Goal: Task Accomplishment & Management: Manage account settings

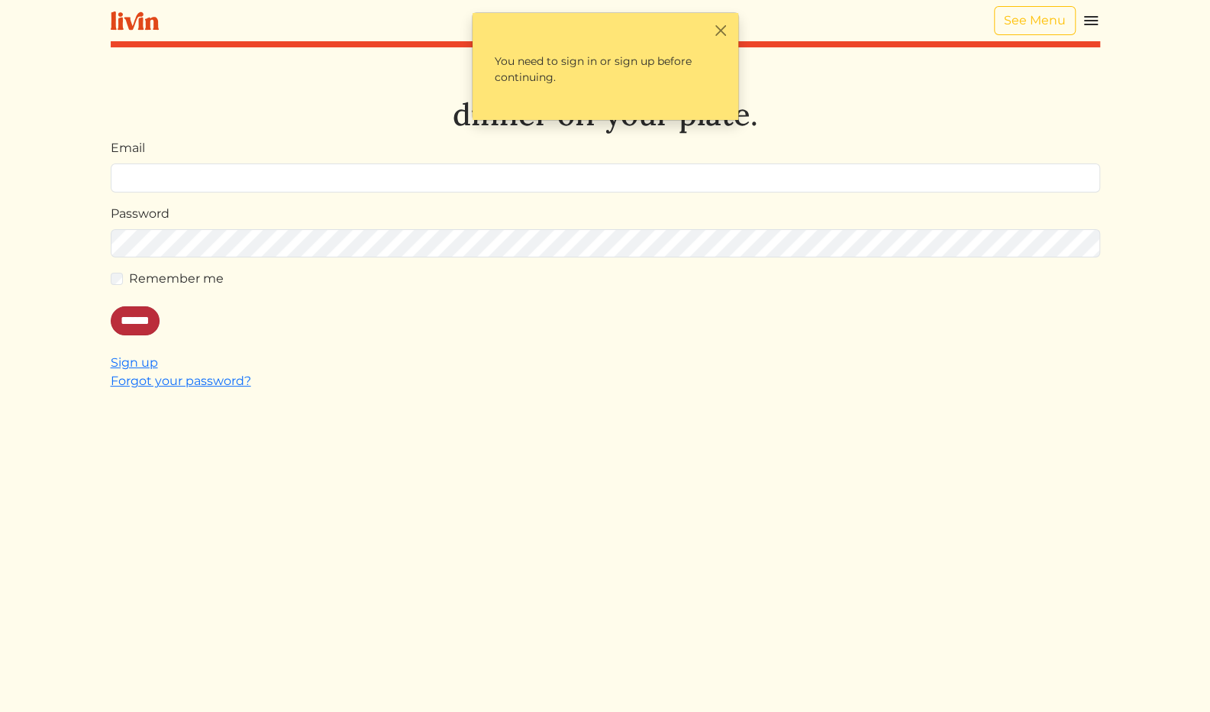
type input "**********"
click at [134, 328] on input "******" at bounding box center [135, 320] width 49 height 29
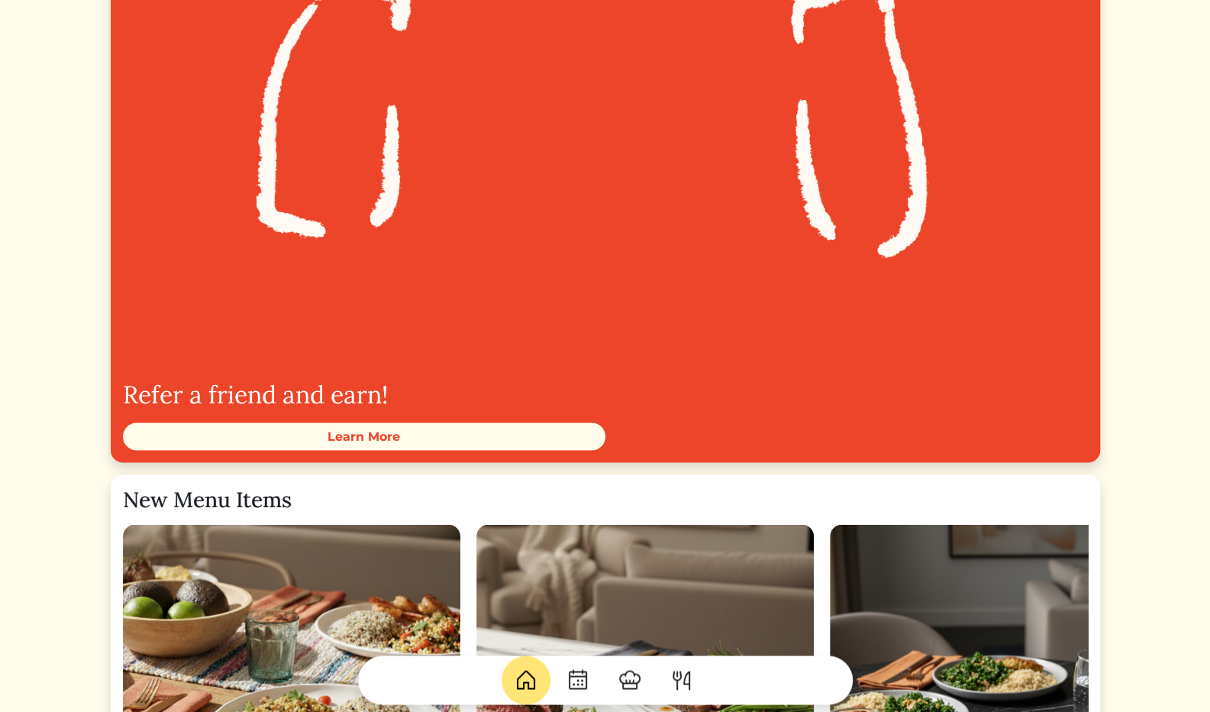
scroll to position [1779, 0]
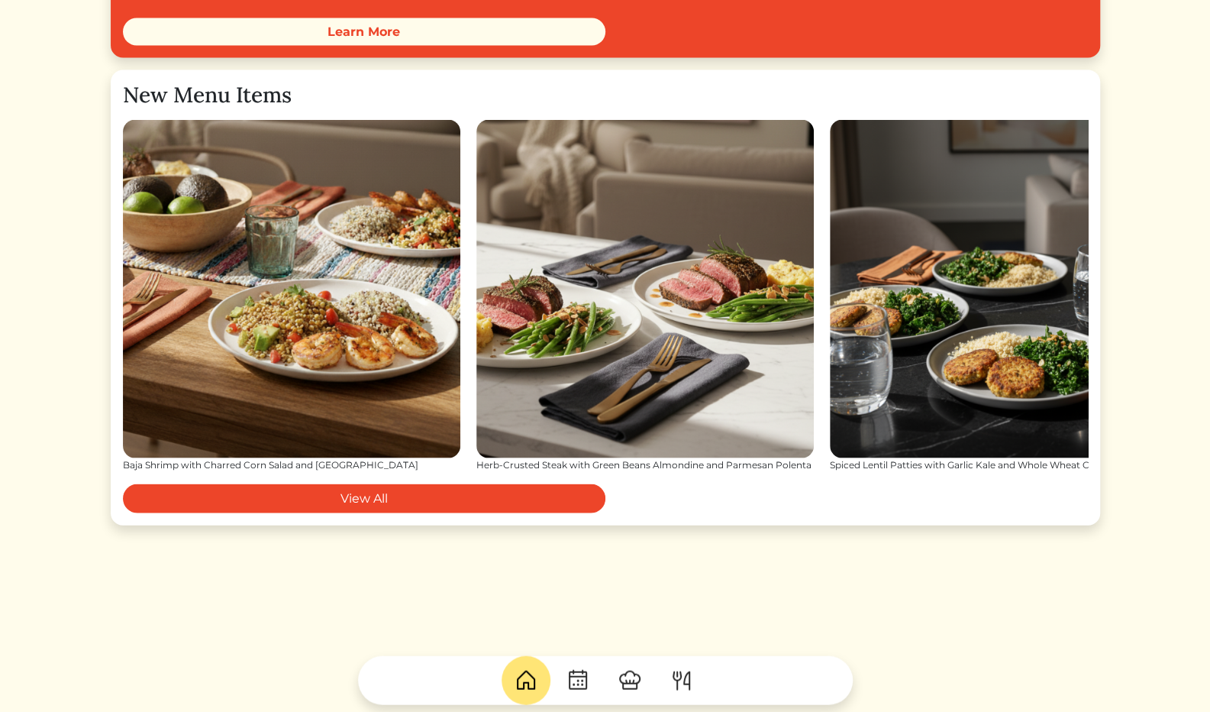
click at [625, 685] on img at bounding box center [630, 679] width 24 height 24
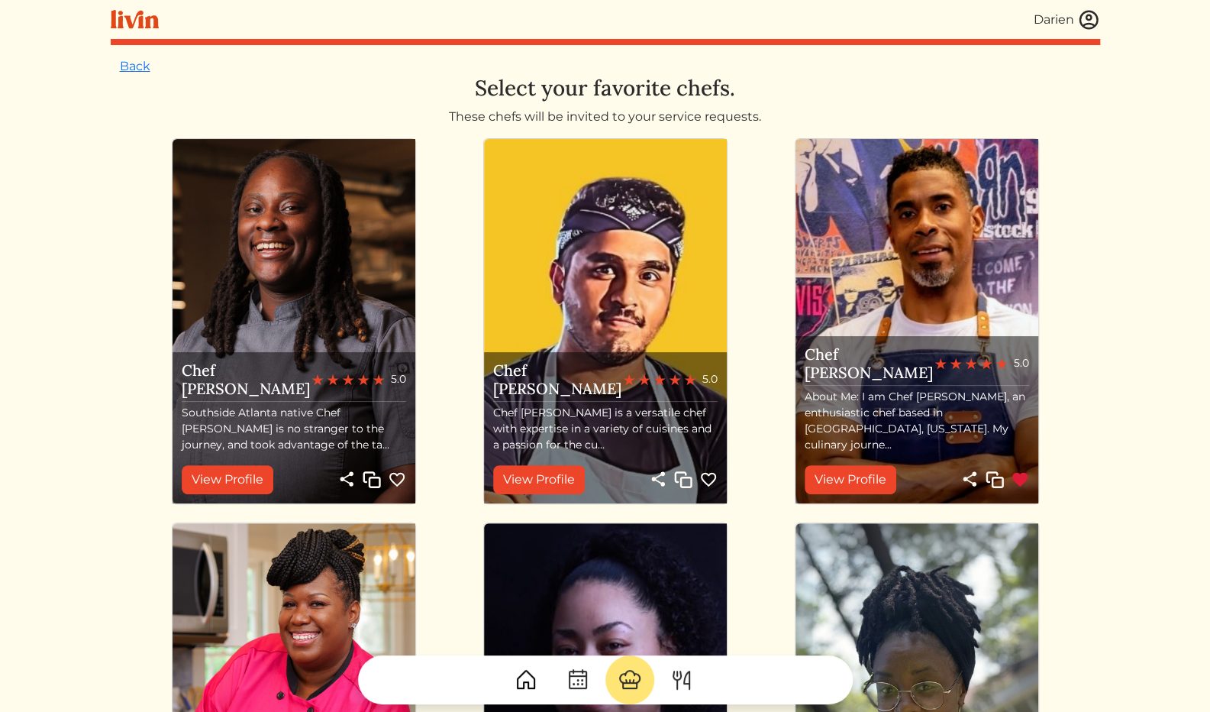
click at [690, 679] on img at bounding box center [682, 679] width 24 height 24
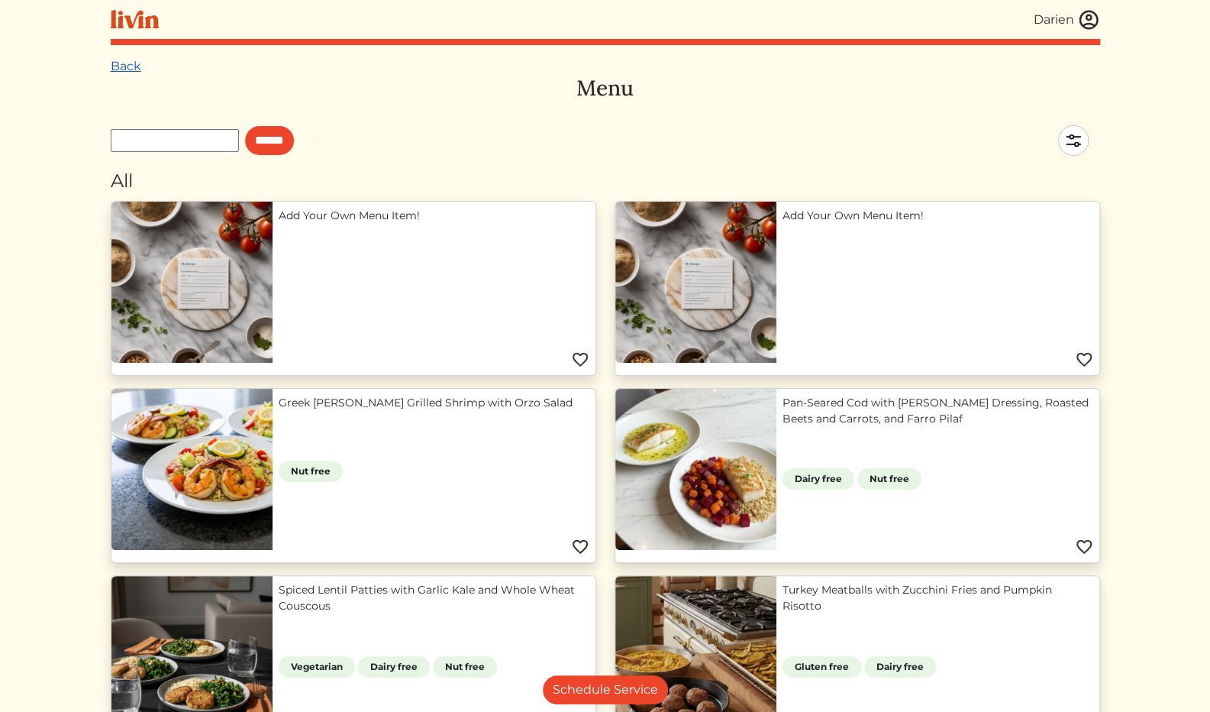
click at [113, 72] on link "Back" at bounding box center [126, 66] width 31 height 15
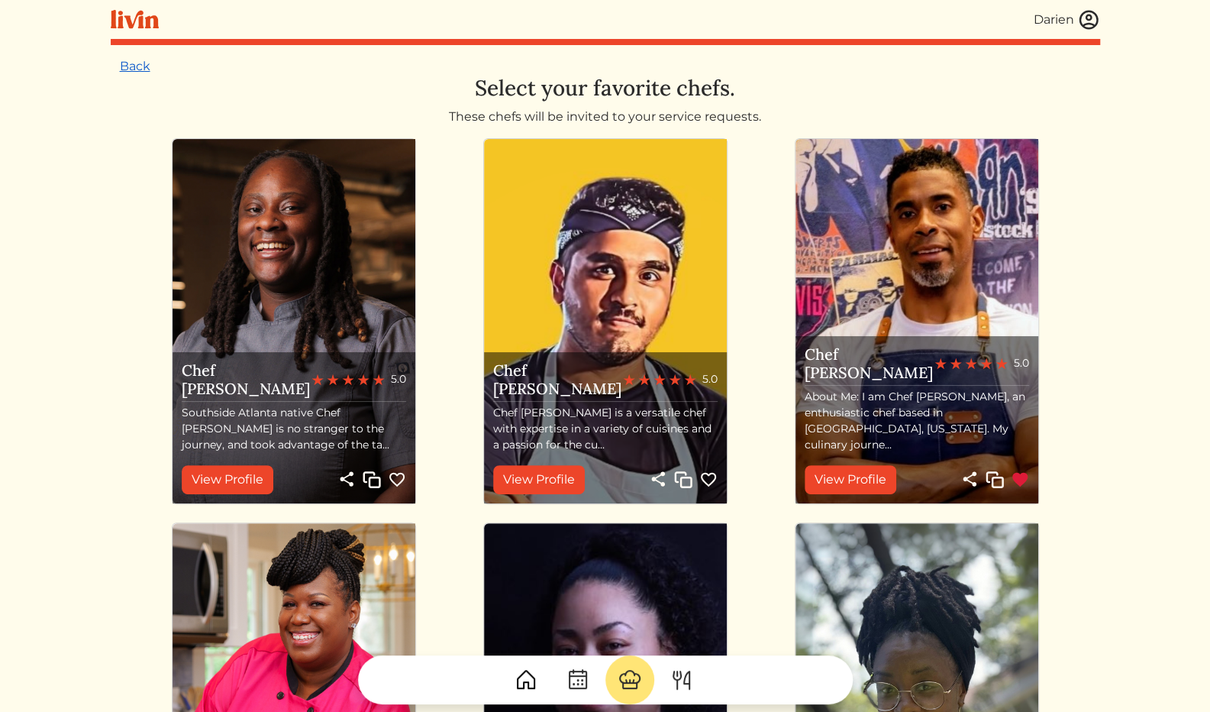
drag, startPoint x: 144, startPoint y: 57, endPoint x: 141, endPoint y: 66, distance: 8.9
click at [140, 69] on link "Back" at bounding box center [135, 66] width 31 height 15
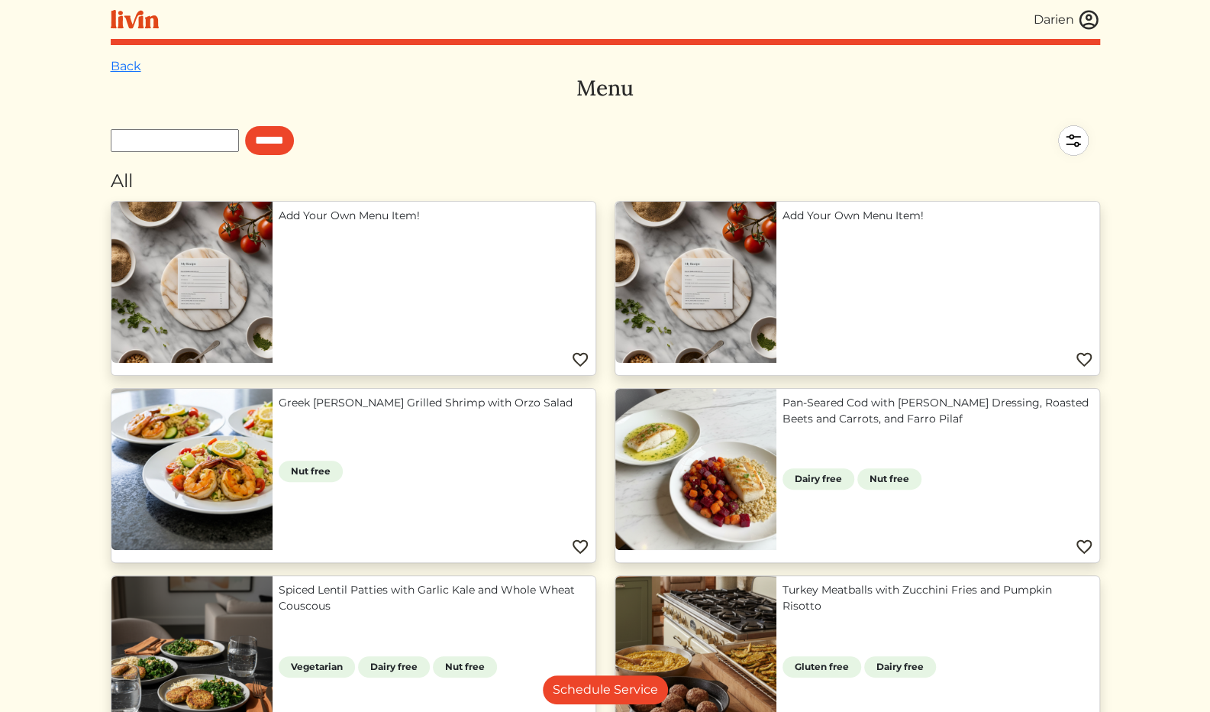
click at [1068, 143] on img at bounding box center [1073, 140] width 53 height 53
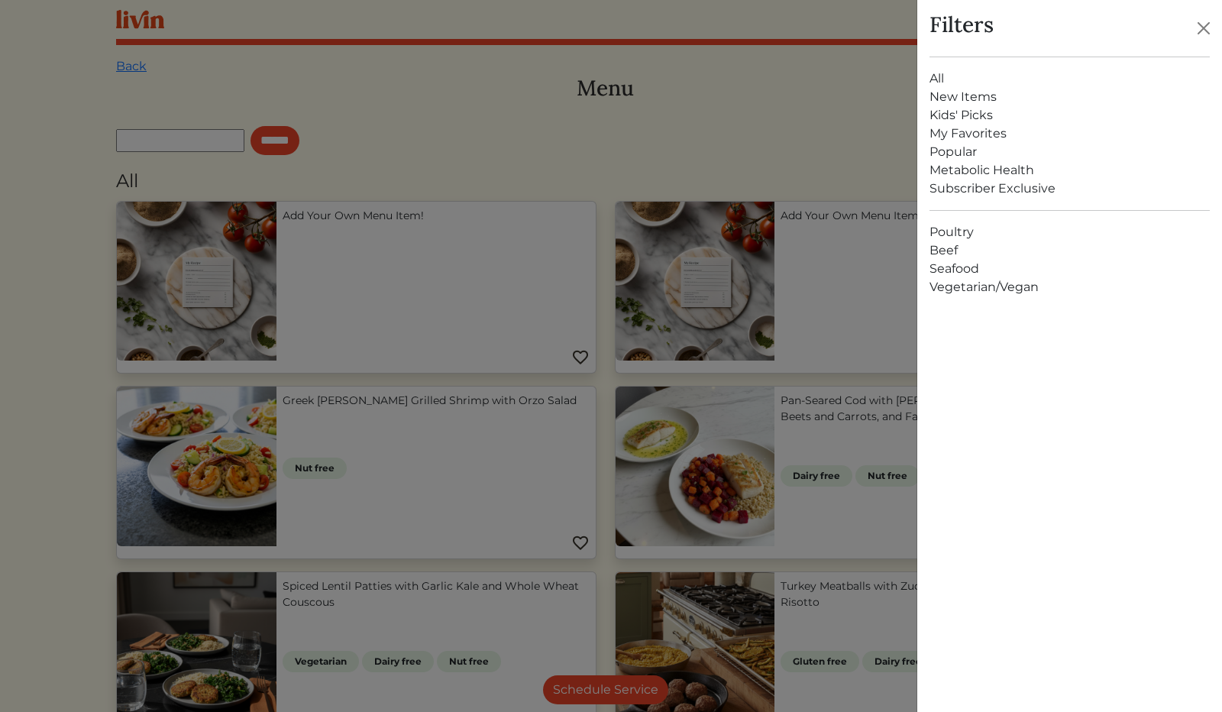
click at [965, 191] on link "Subscriber Exclusive" at bounding box center [1069, 188] width 280 height 18
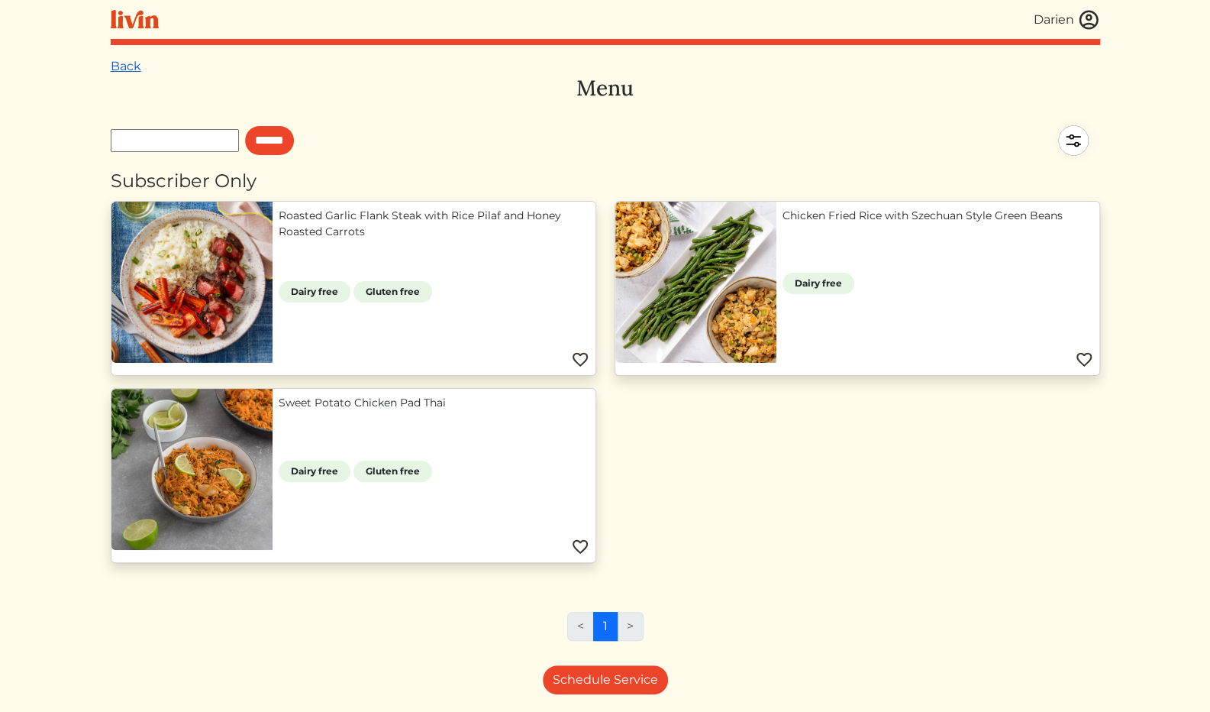
click at [120, 69] on link "Back" at bounding box center [126, 66] width 31 height 15
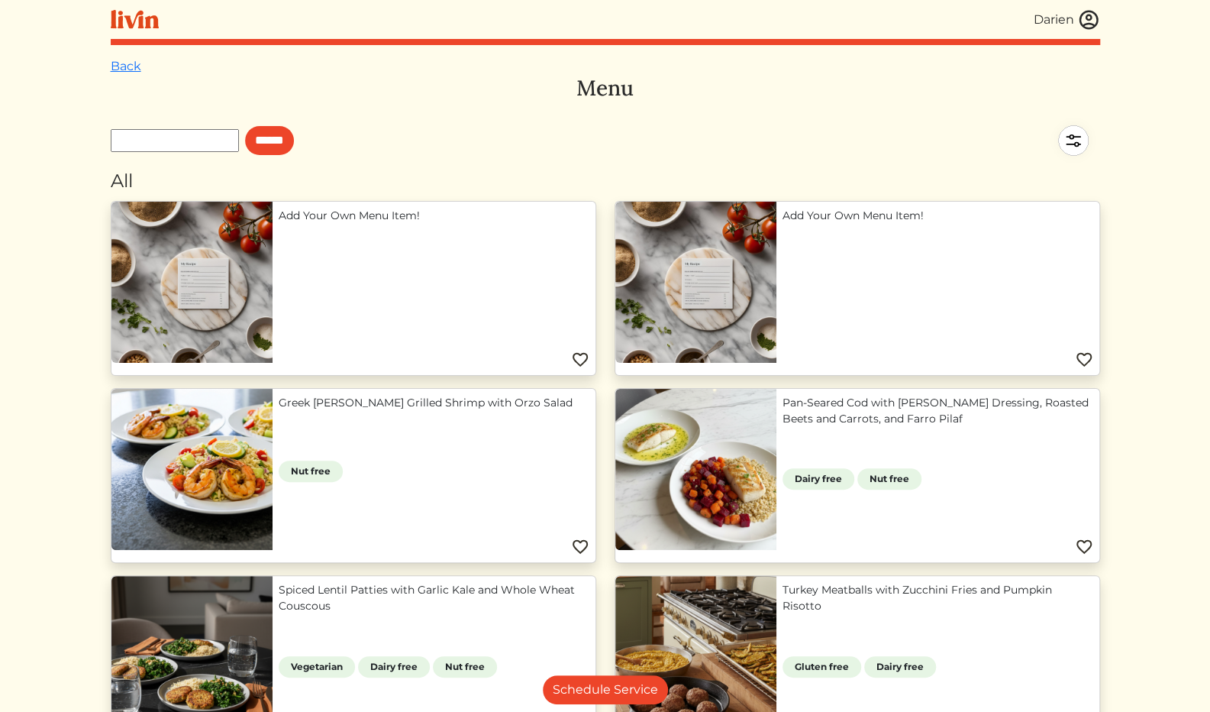
click at [138, 24] on img at bounding box center [135, 19] width 48 height 19
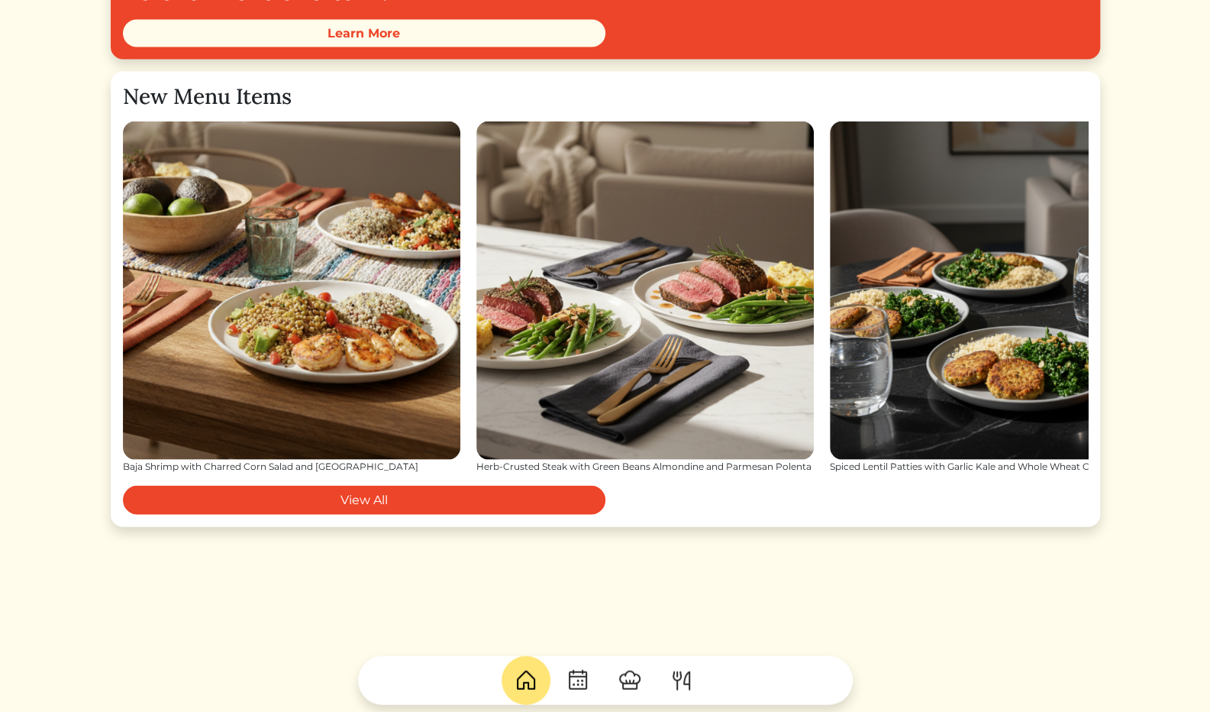
scroll to position [1779, 0]
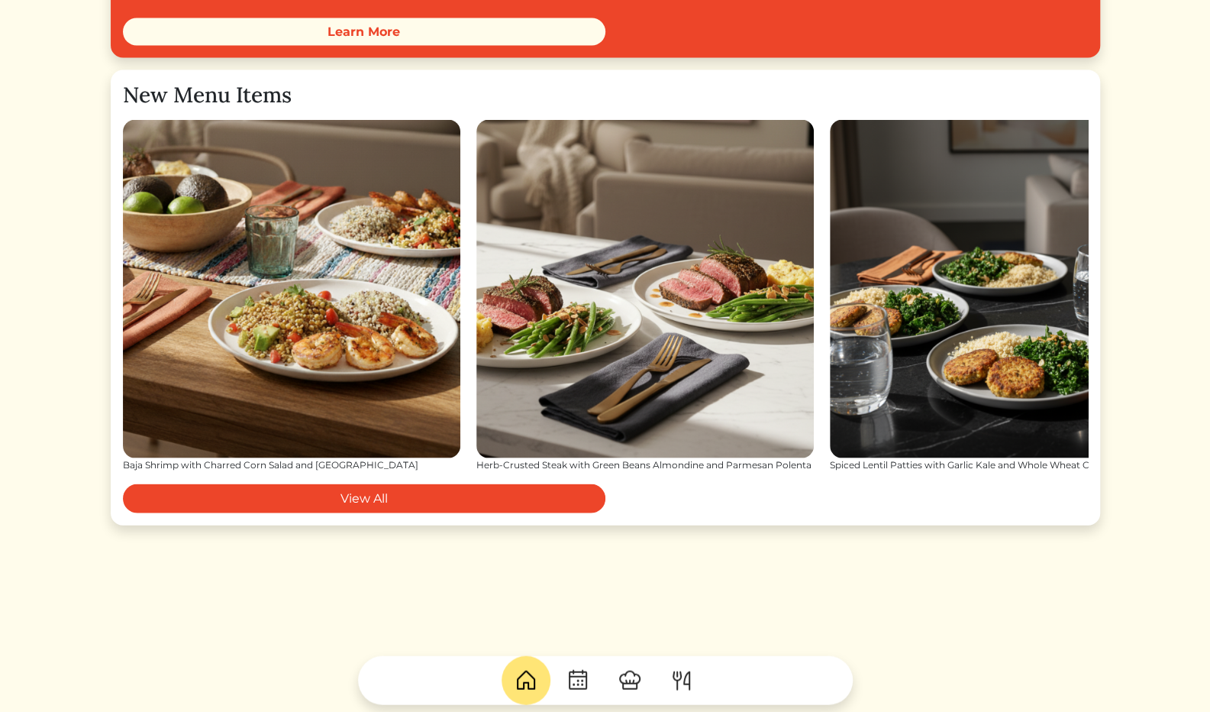
click at [574, 685] on img at bounding box center [578, 679] width 24 height 24
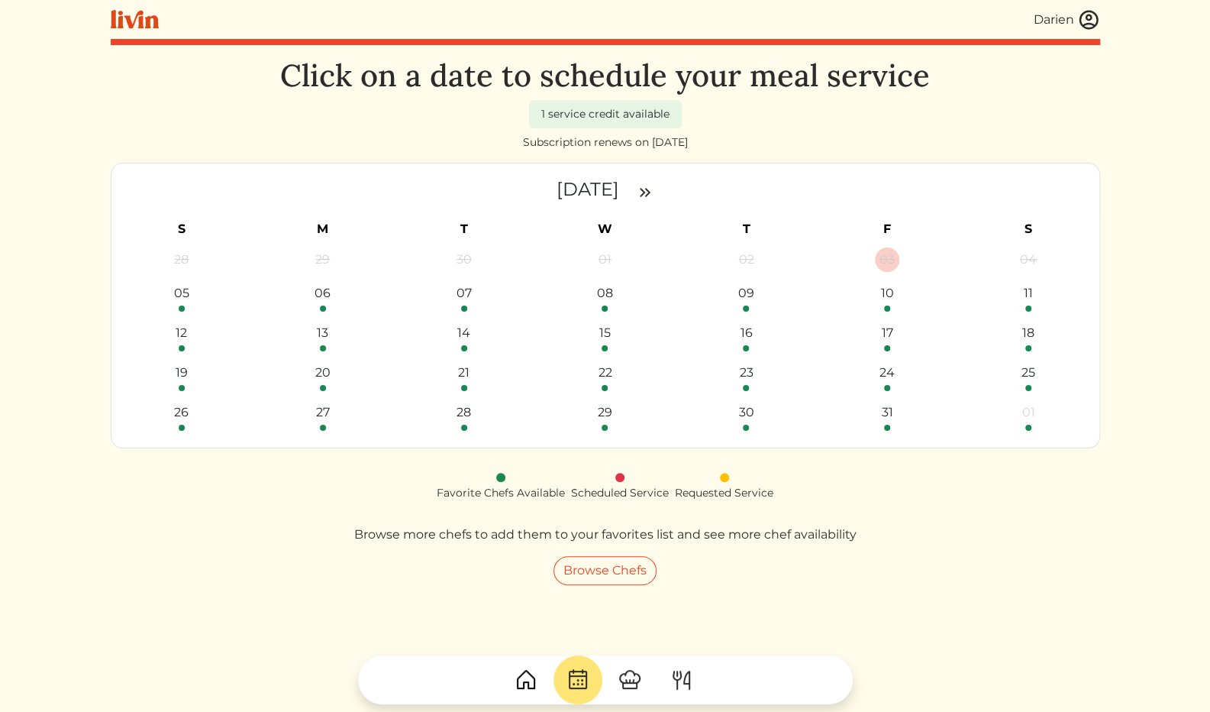
click at [520, 674] on img at bounding box center [526, 679] width 24 height 24
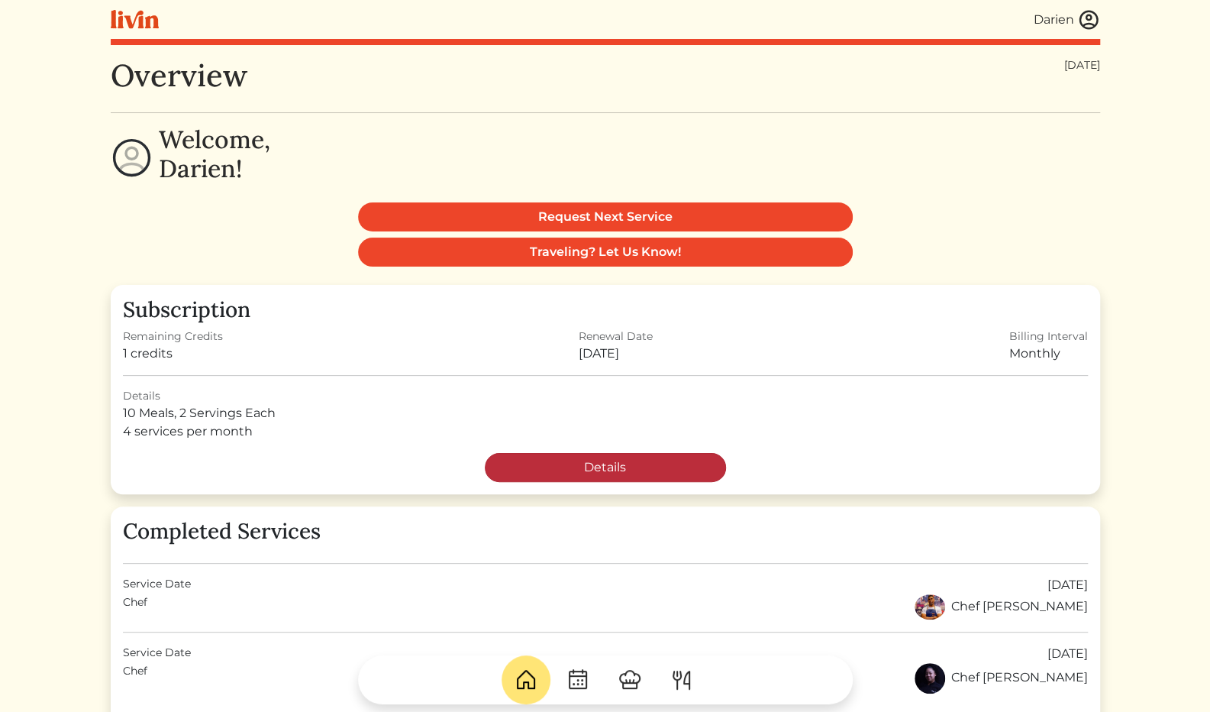
click at [603, 470] on link "Details" at bounding box center [605, 467] width 241 height 29
click at [129, 18] on img at bounding box center [135, 19] width 48 height 19
click at [1078, 18] on img at bounding box center [1089, 19] width 23 height 23
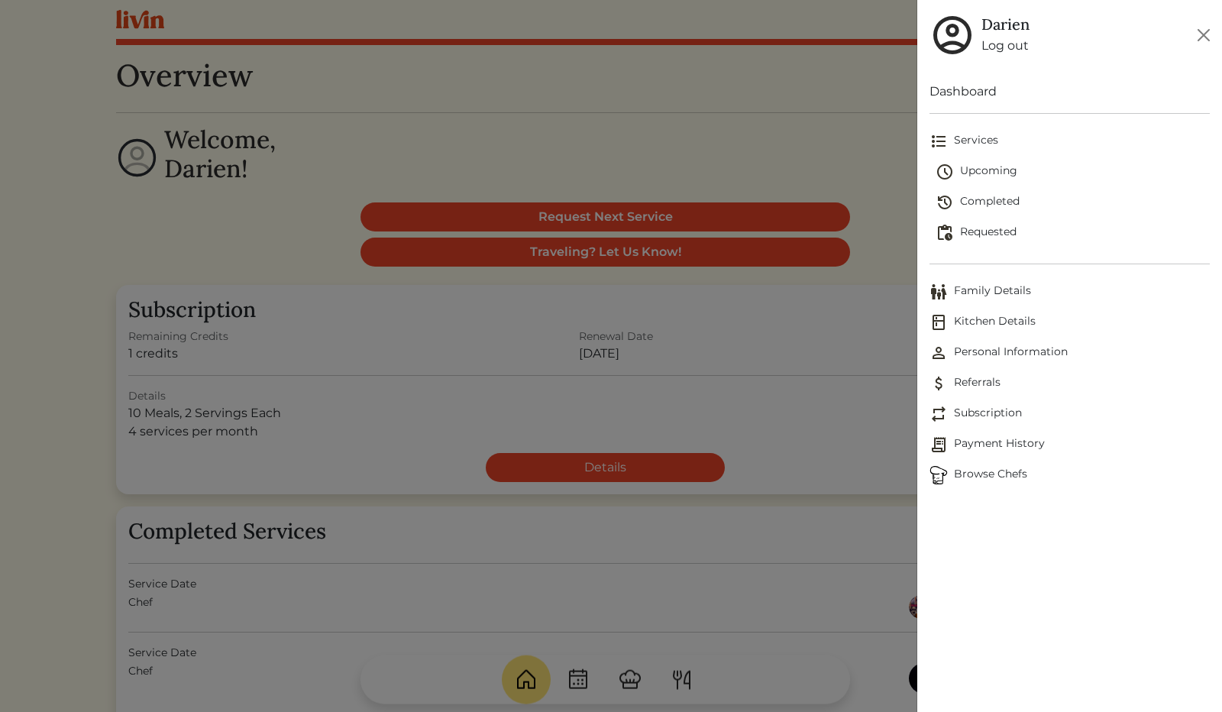
click at [977, 89] on link "Dashboard" at bounding box center [1069, 91] width 280 height 18
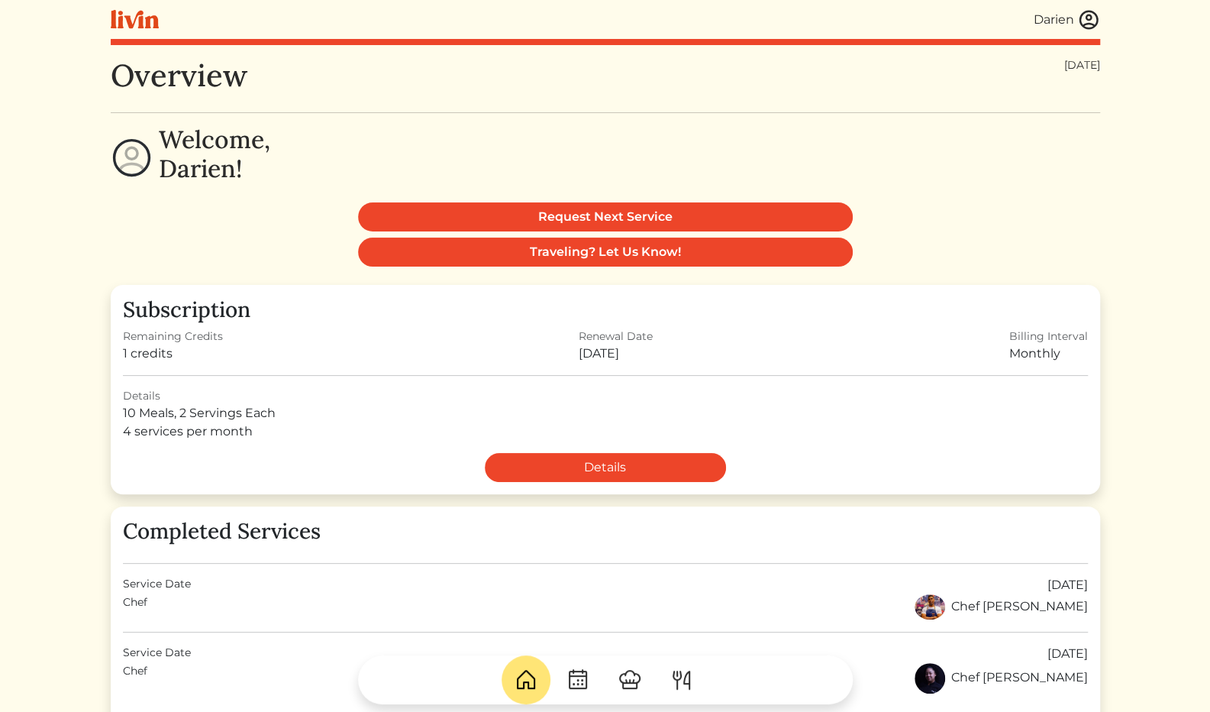
click at [1097, 13] on img at bounding box center [1089, 19] width 23 height 23
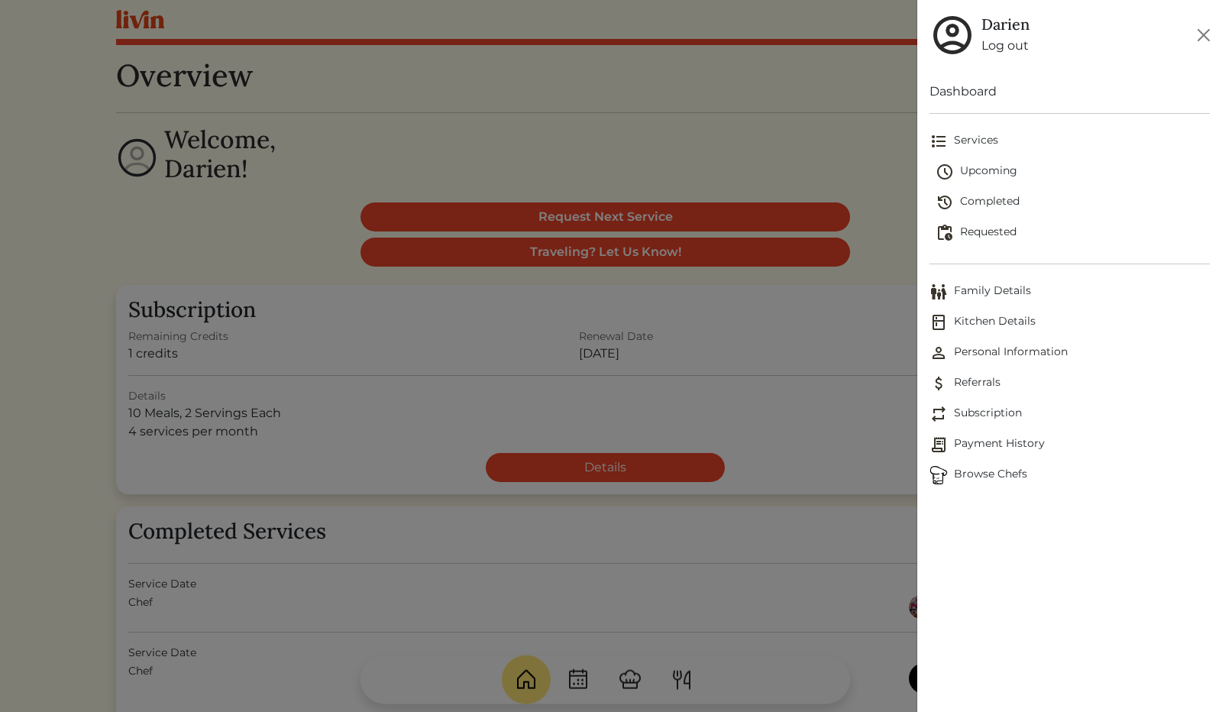
click at [958, 141] on span "Services" at bounding box center [1069, 141] width 280 height 18
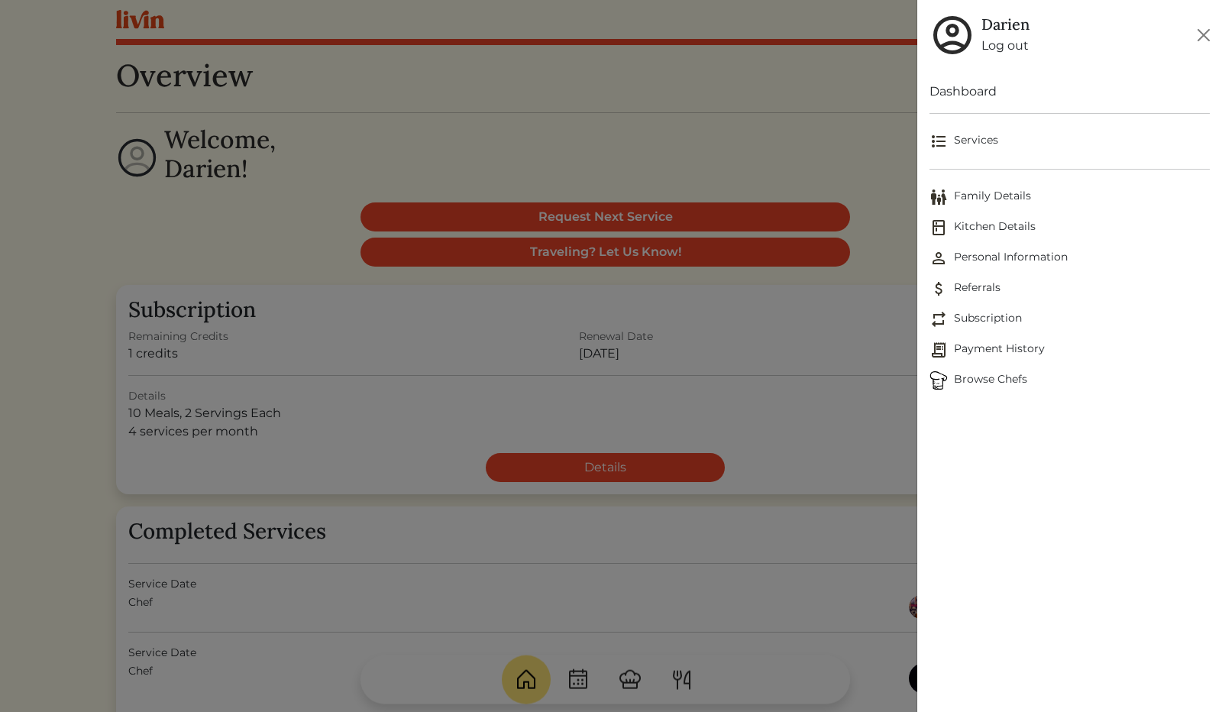
click at [958, 141] on span "Services" at bounding box center [1069, 141] width 280 height 18
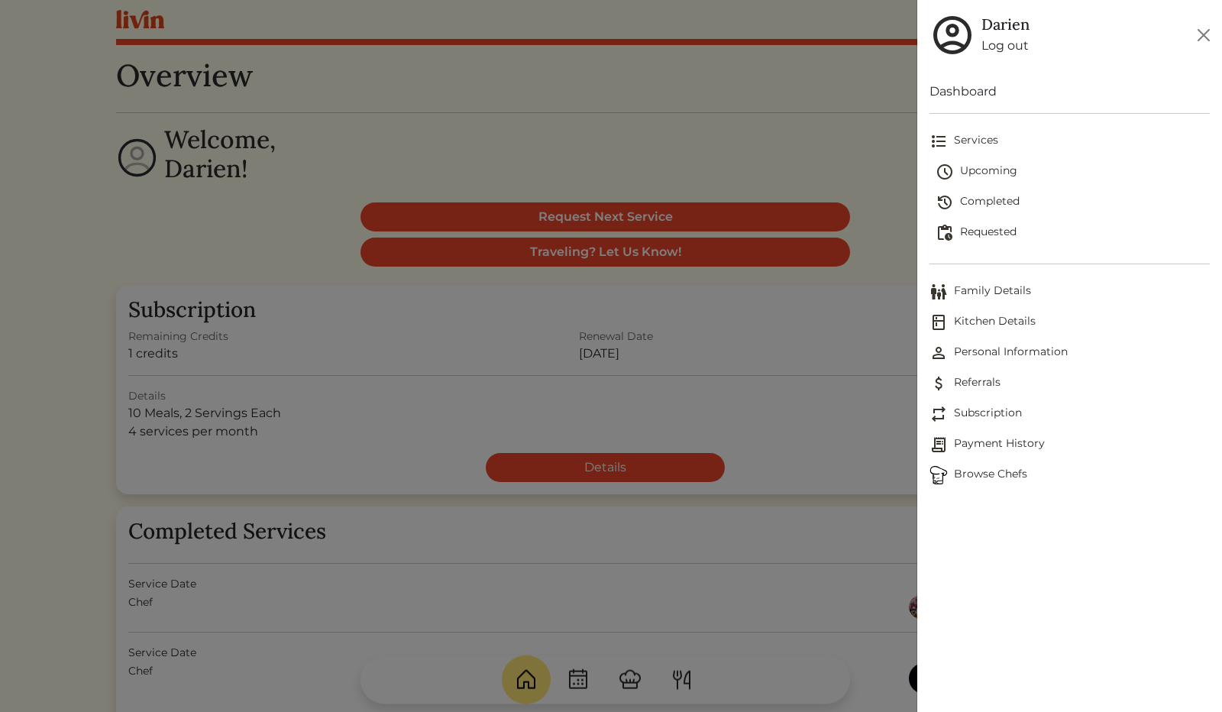
click at [952, 377] on span "Referrals" at bounding box center [1069, 383] width 280 height 18
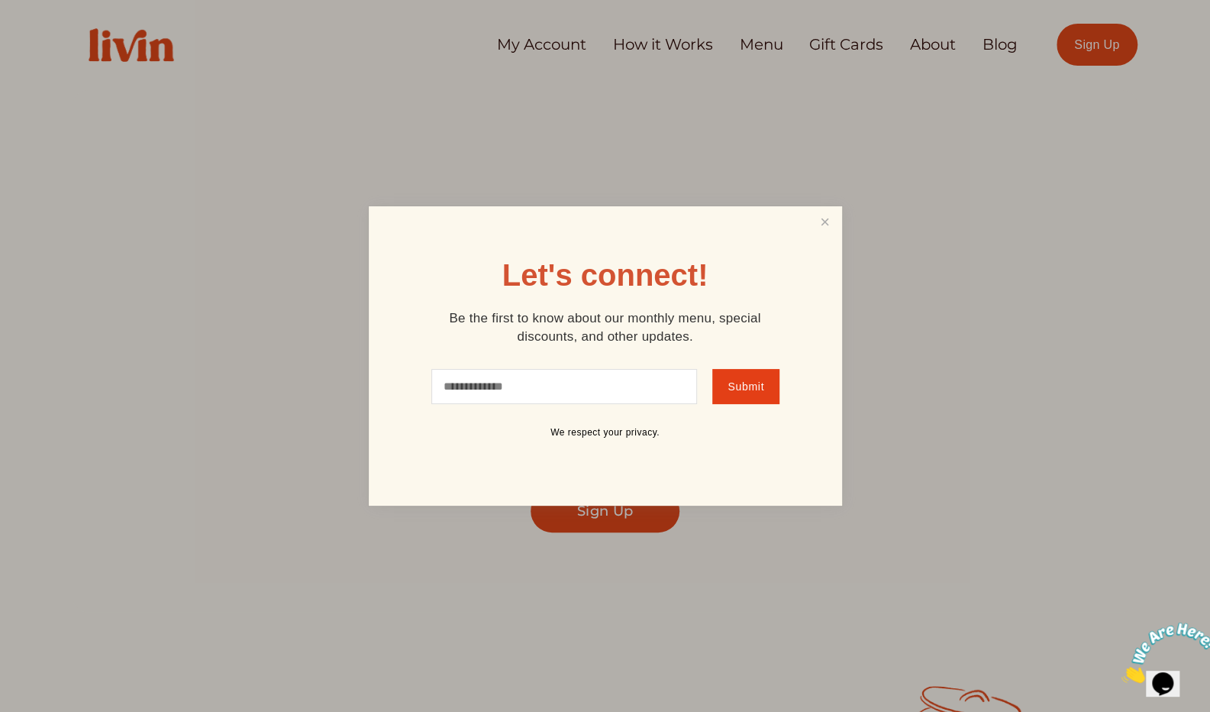
click at [685, 59] on div at bounding box center [605, 356] width 1210 height 712
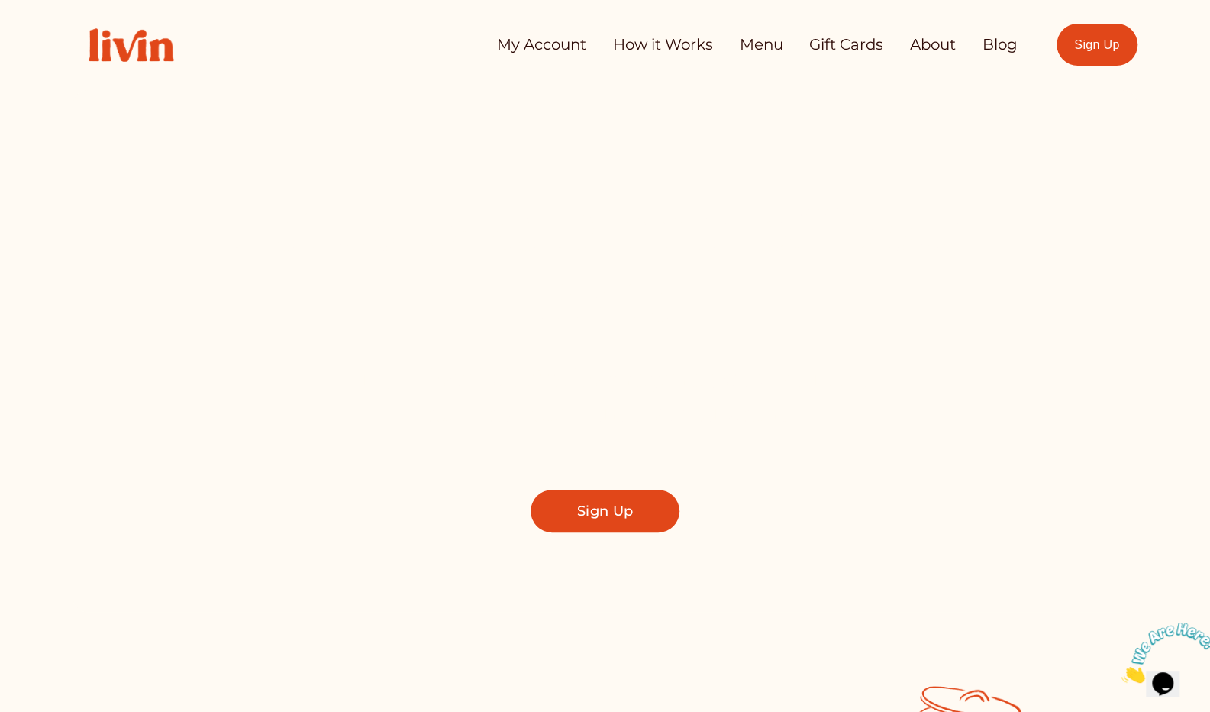
click at [685, 51] on link "How it Works" at bounding box center [663, 45] width 100 height 31
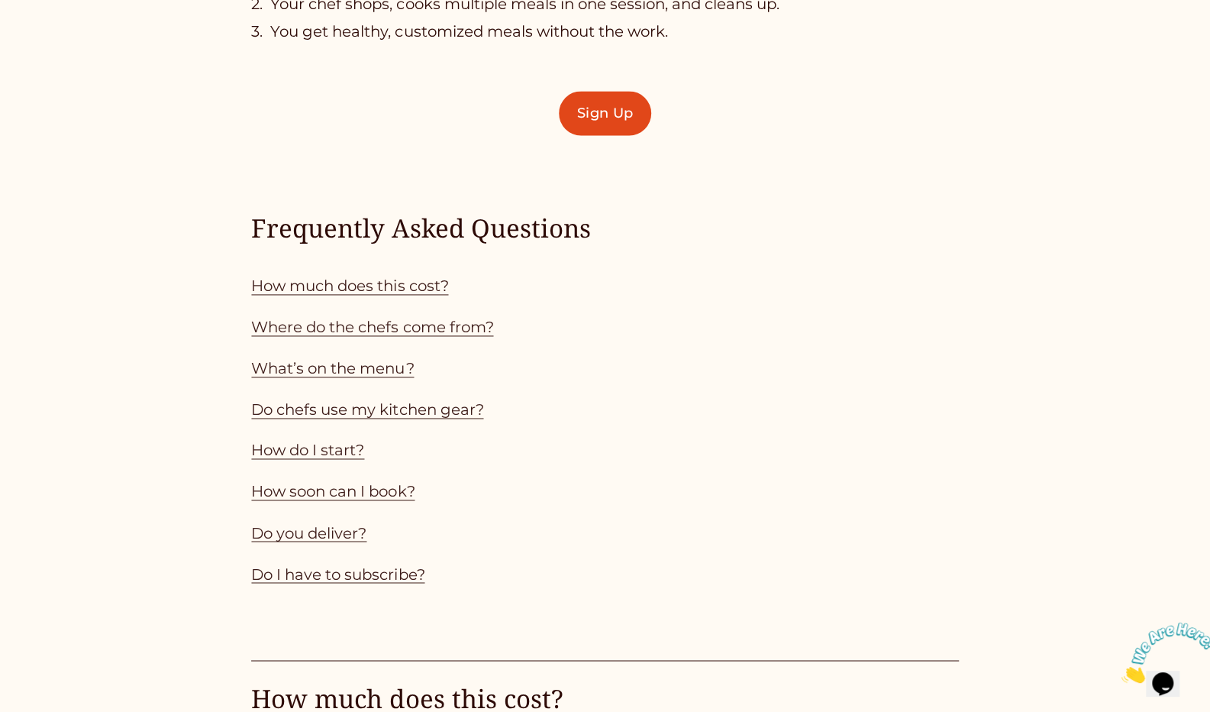
scroll to position [1298, 0]
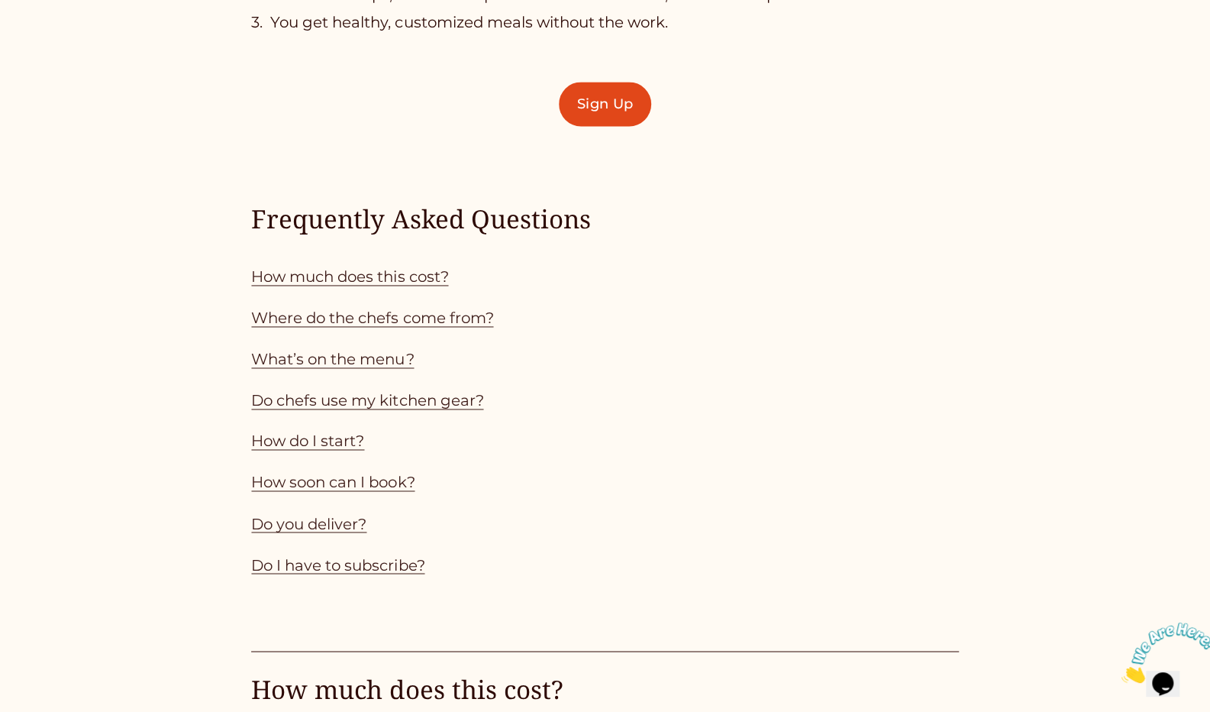
click at [364, 283] on link "How much does this cost?" at bounding box center [349, 276] width 197 height 18
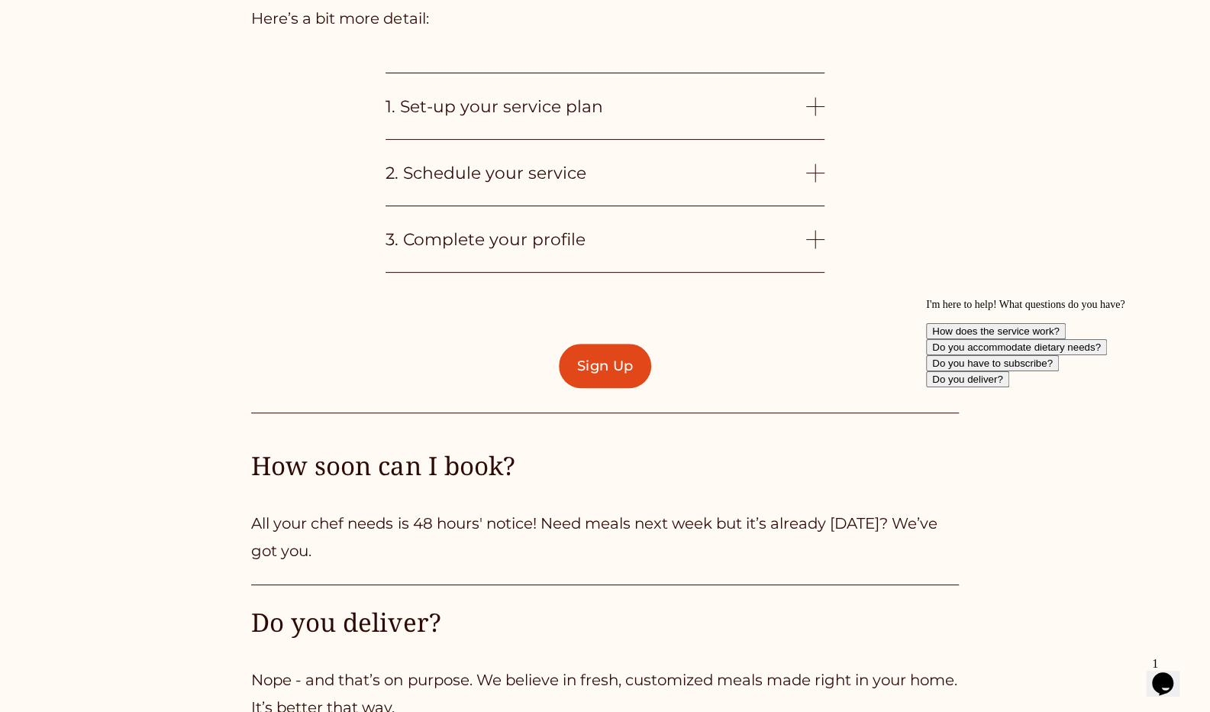
scroll to position [3815, 0]
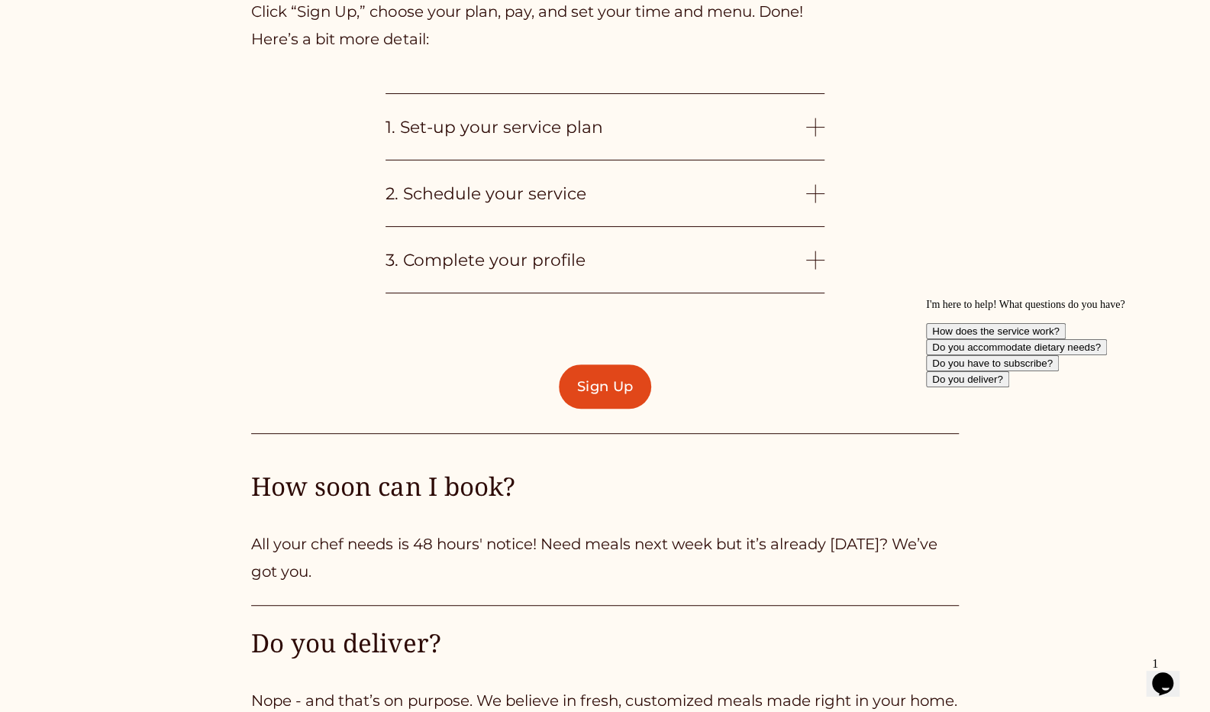
click at [813, 136] on div at bounding box center [815, 127] width 18 height 18
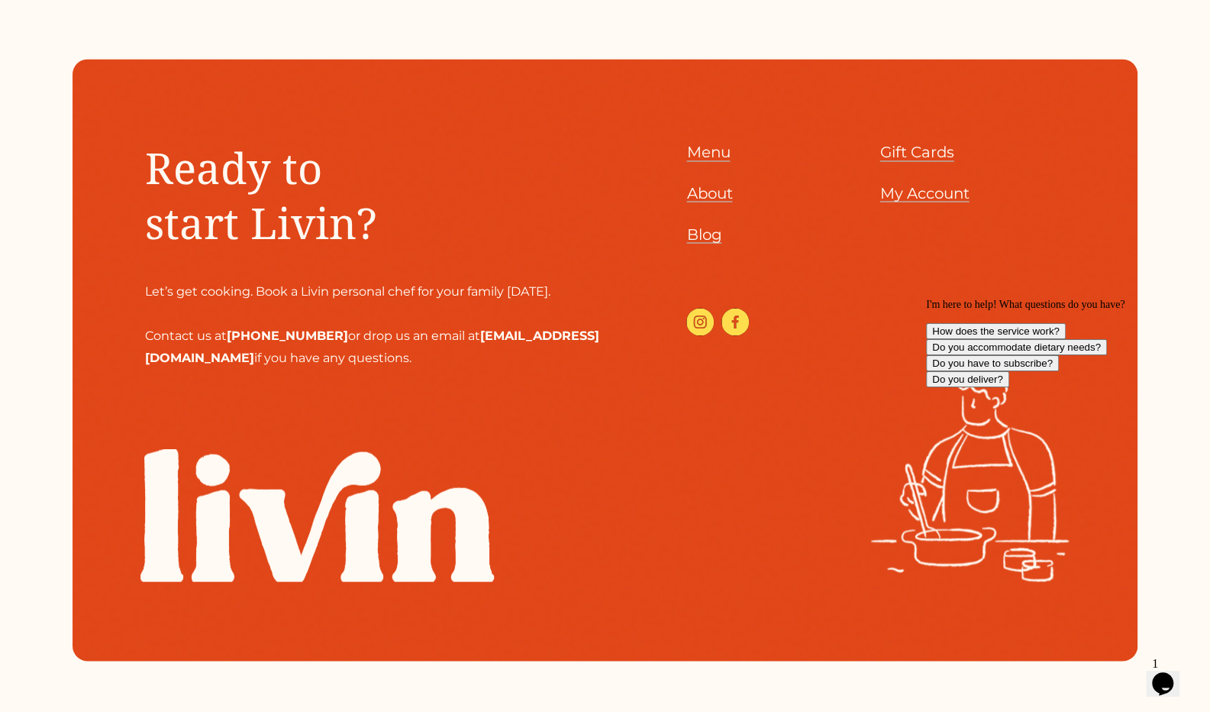
scroll to position [5248, 0]
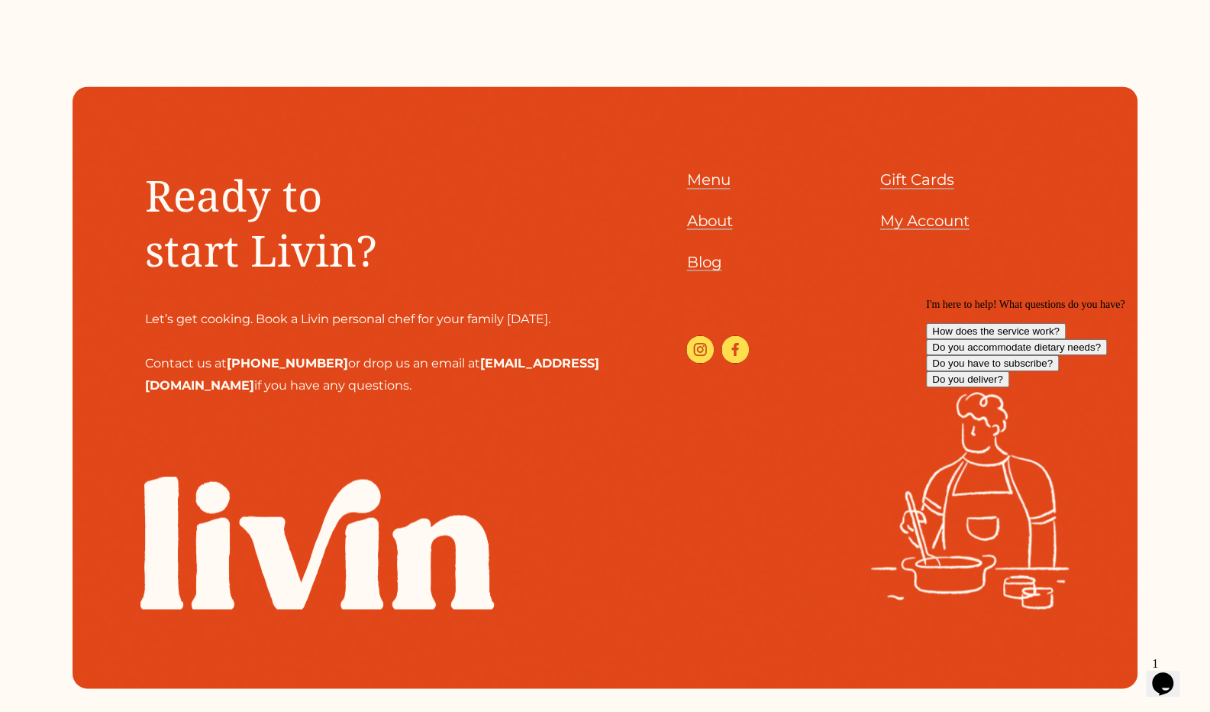
click at [718, 229] on span "About" at bounding box center [710, 220] width 46 height 18
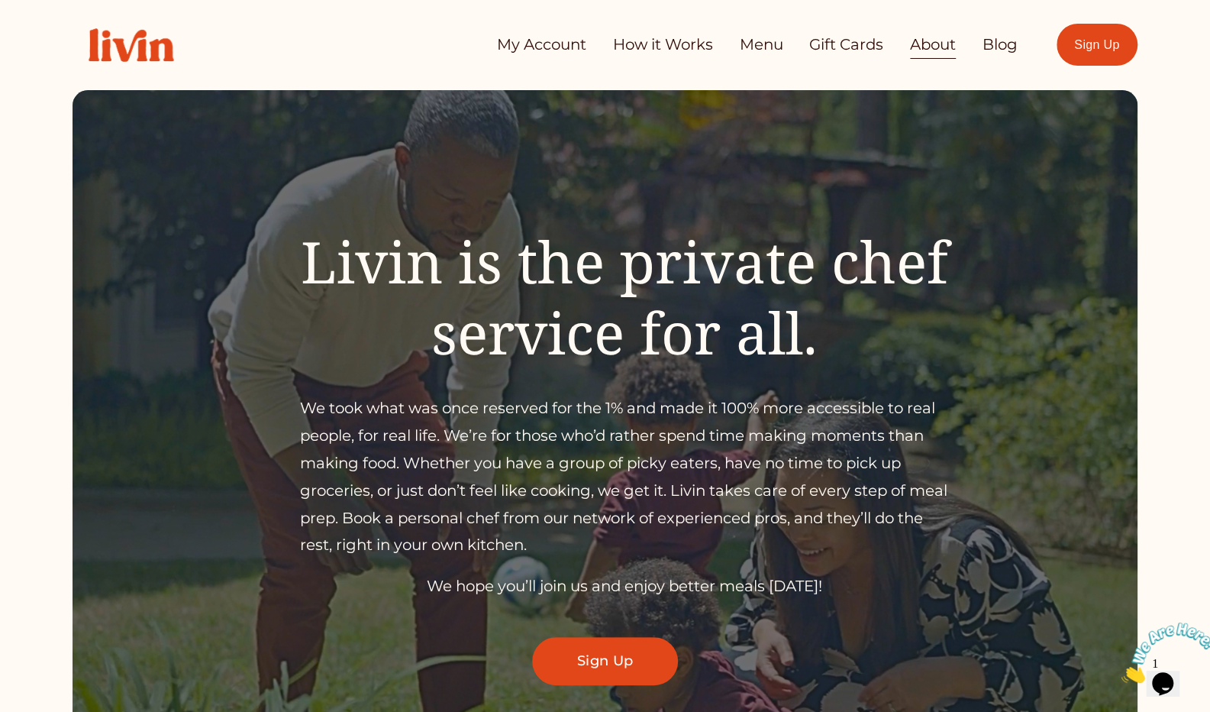
click at [525, 53] on link "My Account" at bounding box center [541, 45] width 89 height 31
click at [647, 42] on link "How it Works" at bounding box center [663, 45] width 100 height 31
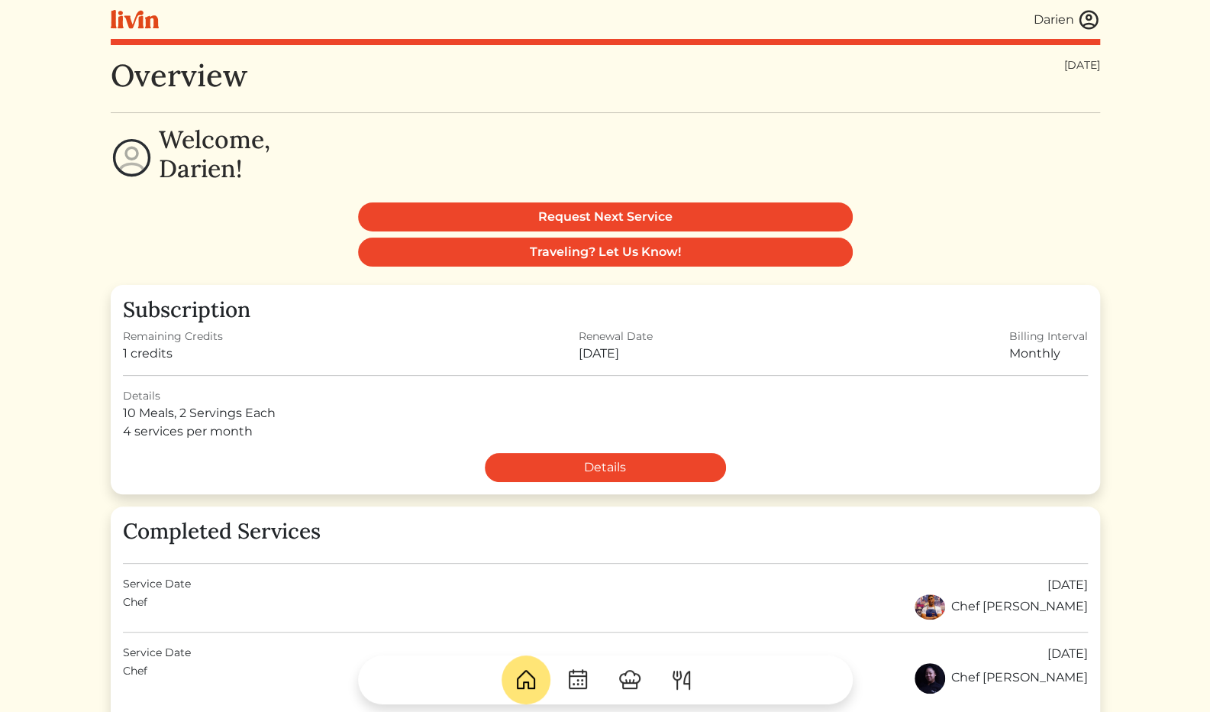
click at [1036, 341] on div "Billing Interval" at bounding box center [1049, 336] width 79 height 16
click at [1026, 355] on div "Monthly" at bounding box center [1049, 353] width 79 height 18
click at [1085, 18] on img at bounding box center [1089, 19] width 23 height 23
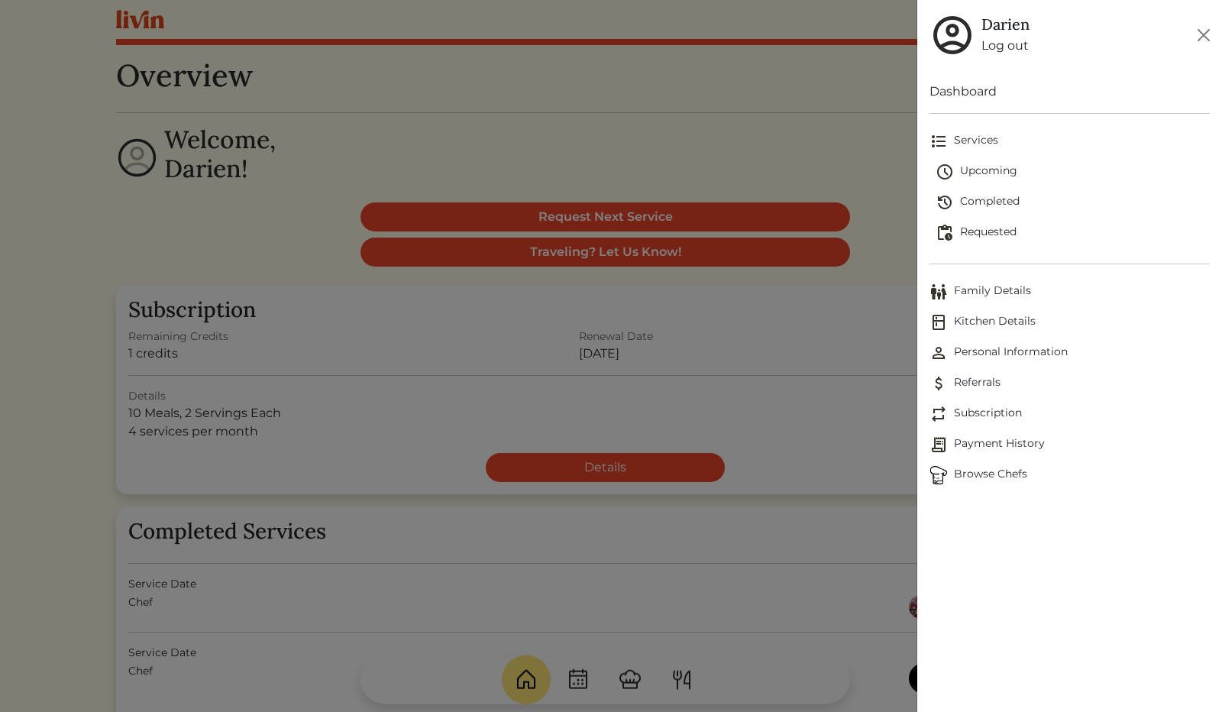
click at [982, 407] on span "Subscription" at bounding box center [1069, 414] width 280 height 18
click at [942, 413] on img at bounding box center [938, 414] width 18 height 18
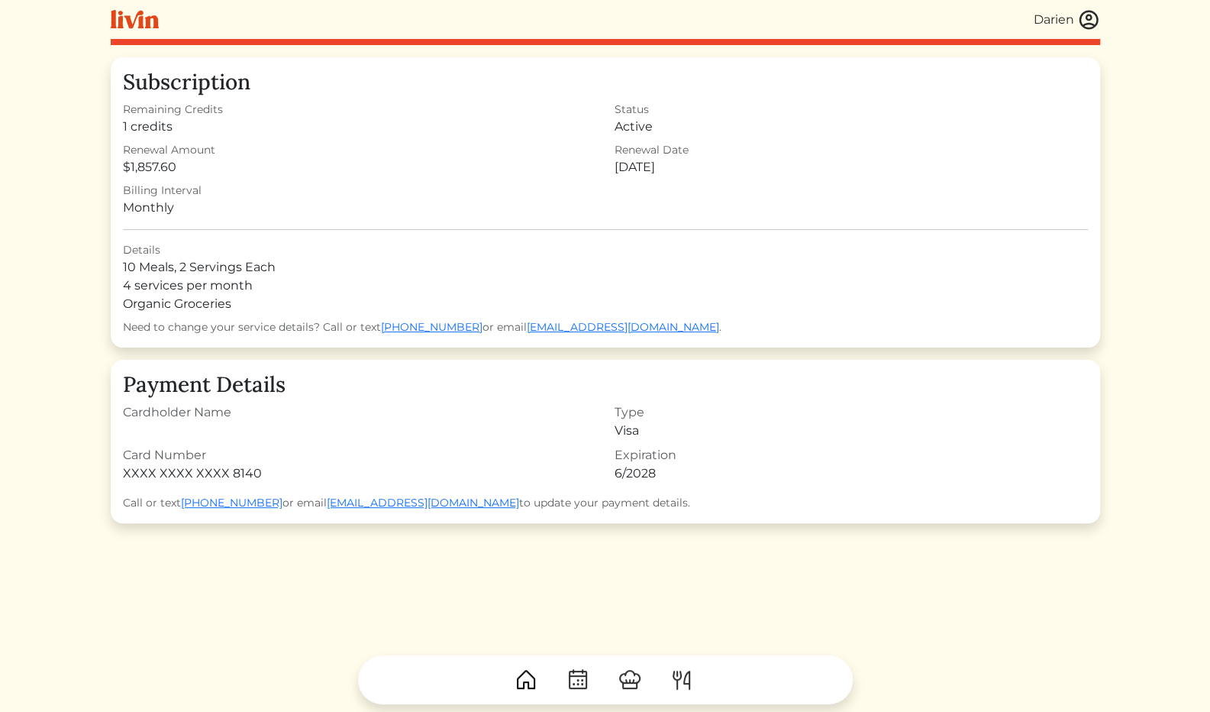
click at [1090, 14] on img at bounding box center [1089, 19] width 23 height 23
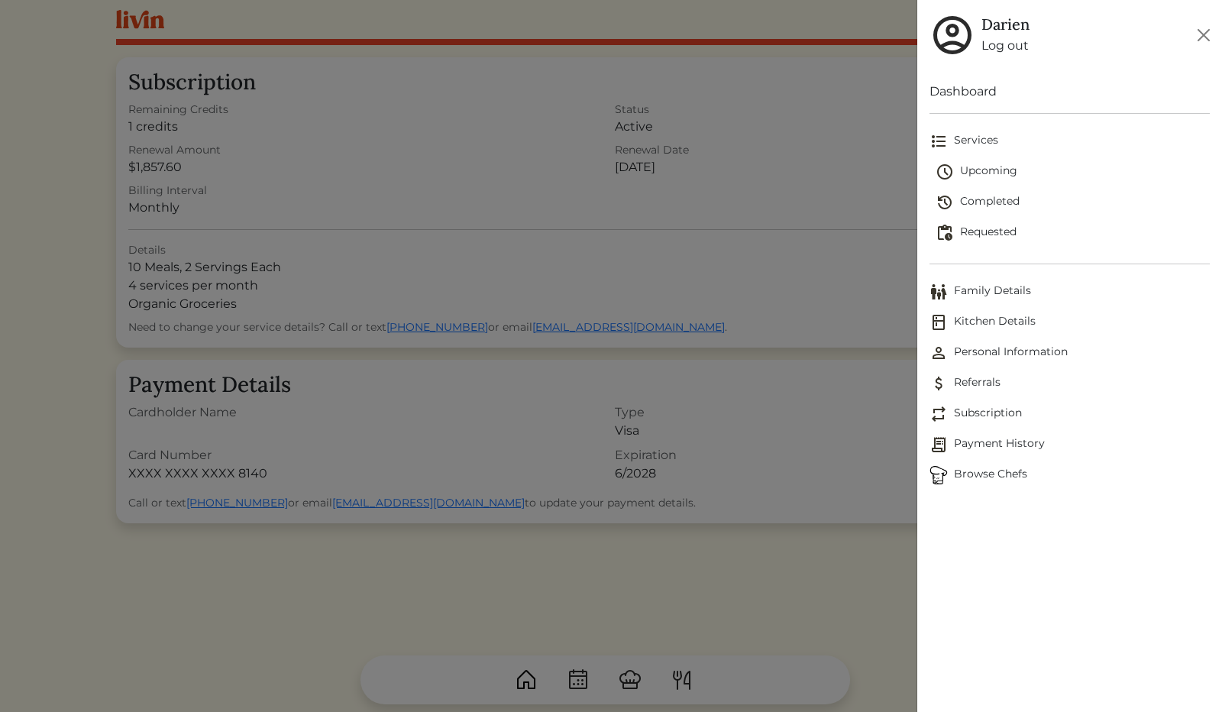
click at [952, 412] on span "Subscription" at bounding box center [1069, 414] width 280 height 18
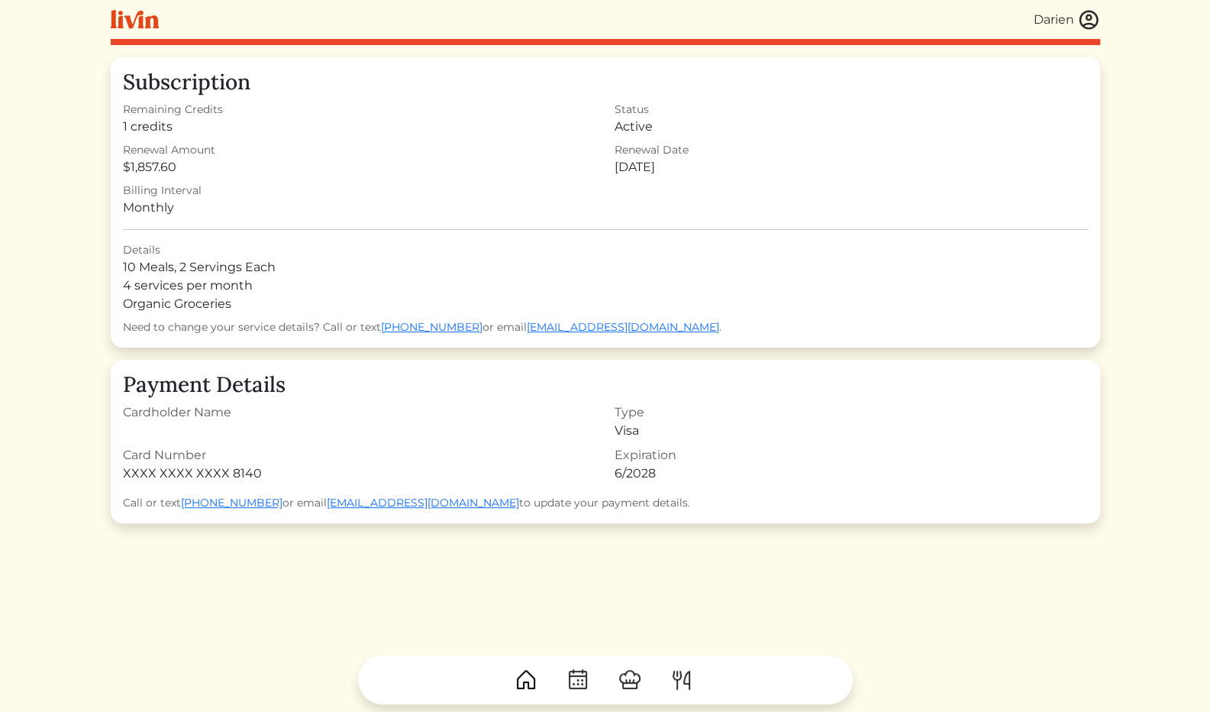
click at [1086, 15] on img at bounding box center [1089, 19] width 23 height 23
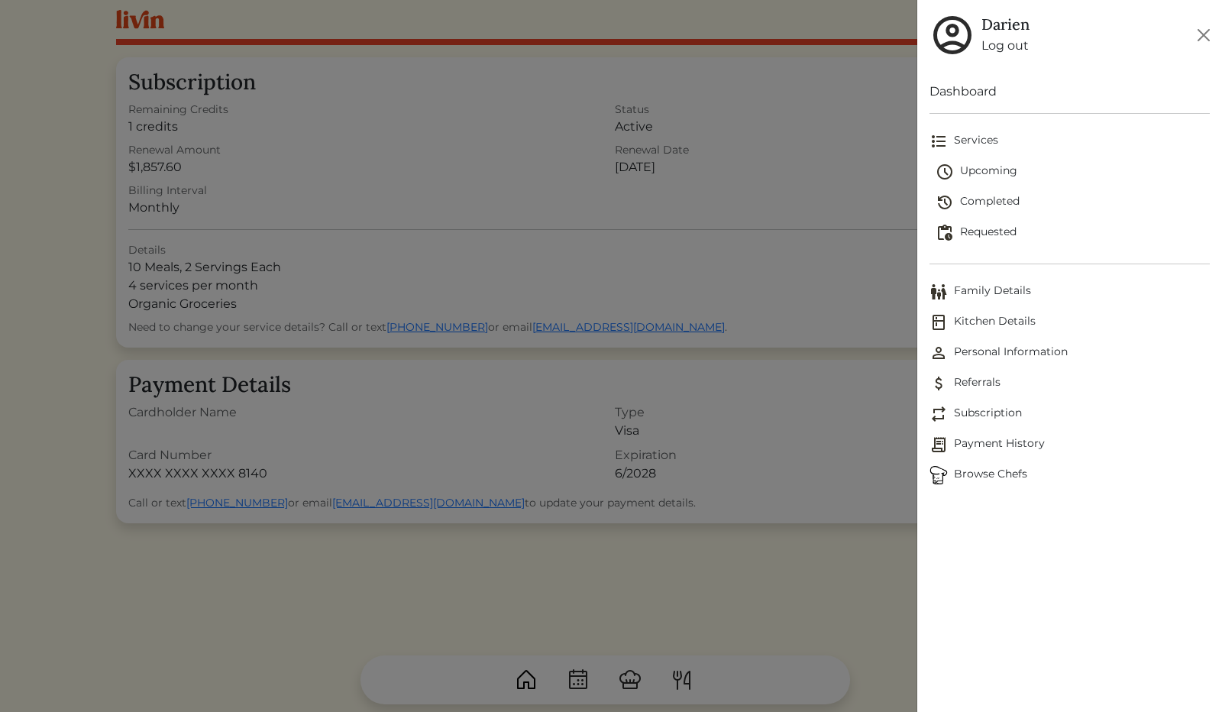
click at [987, 99] on link "Dashboard" at bounding box center [1069, 91] width 280 height 18
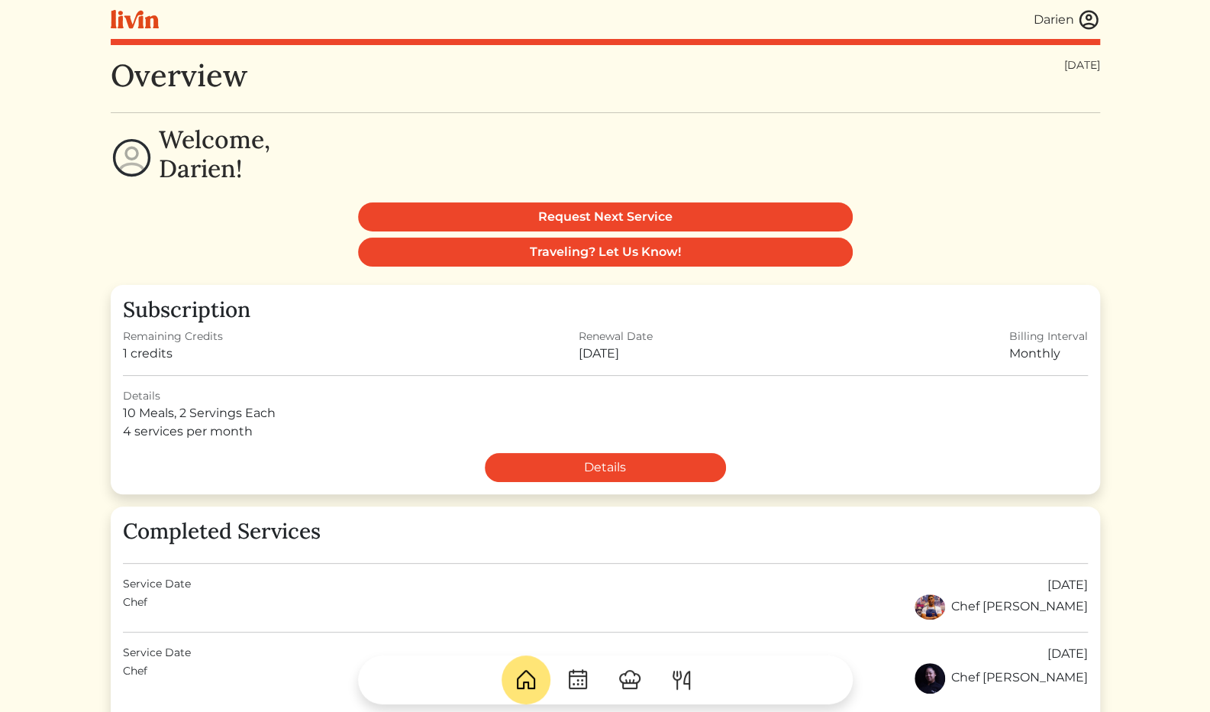
click at [147, 76] on h1 "Overview" at bounding box center [179, 75] width 137 height 37
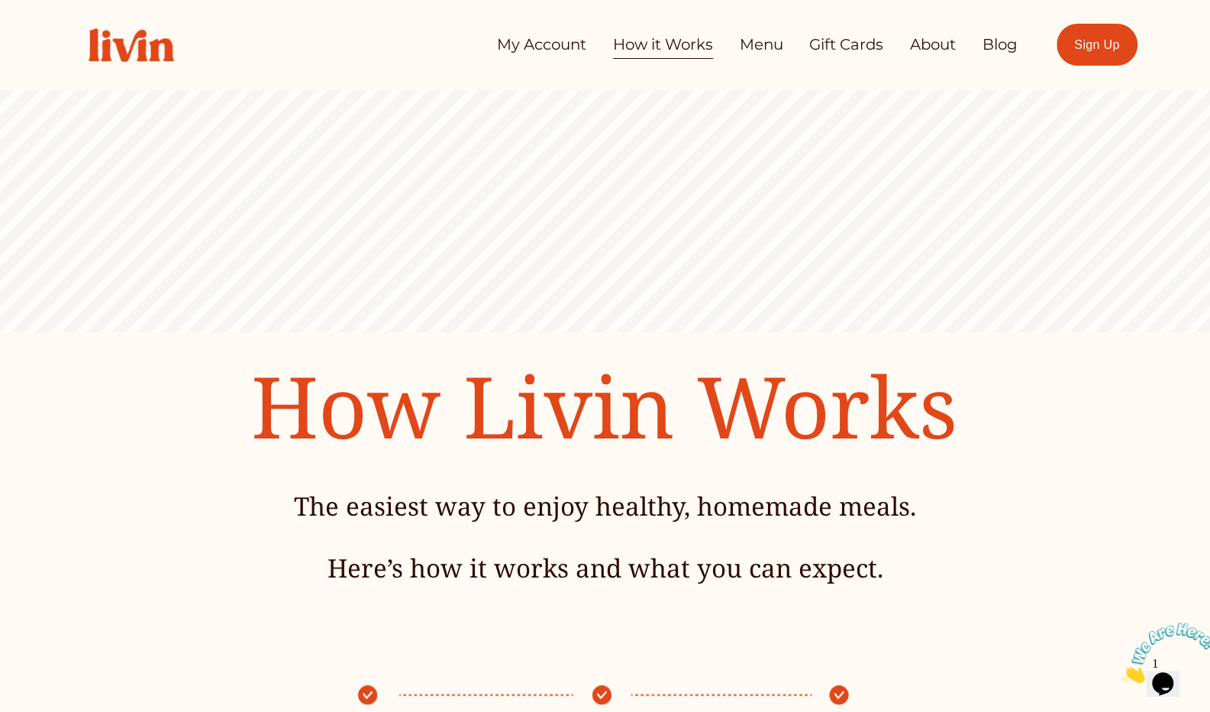
click at [939, 42] on link "About" at bounding box center [933, 45] width 46 height 31
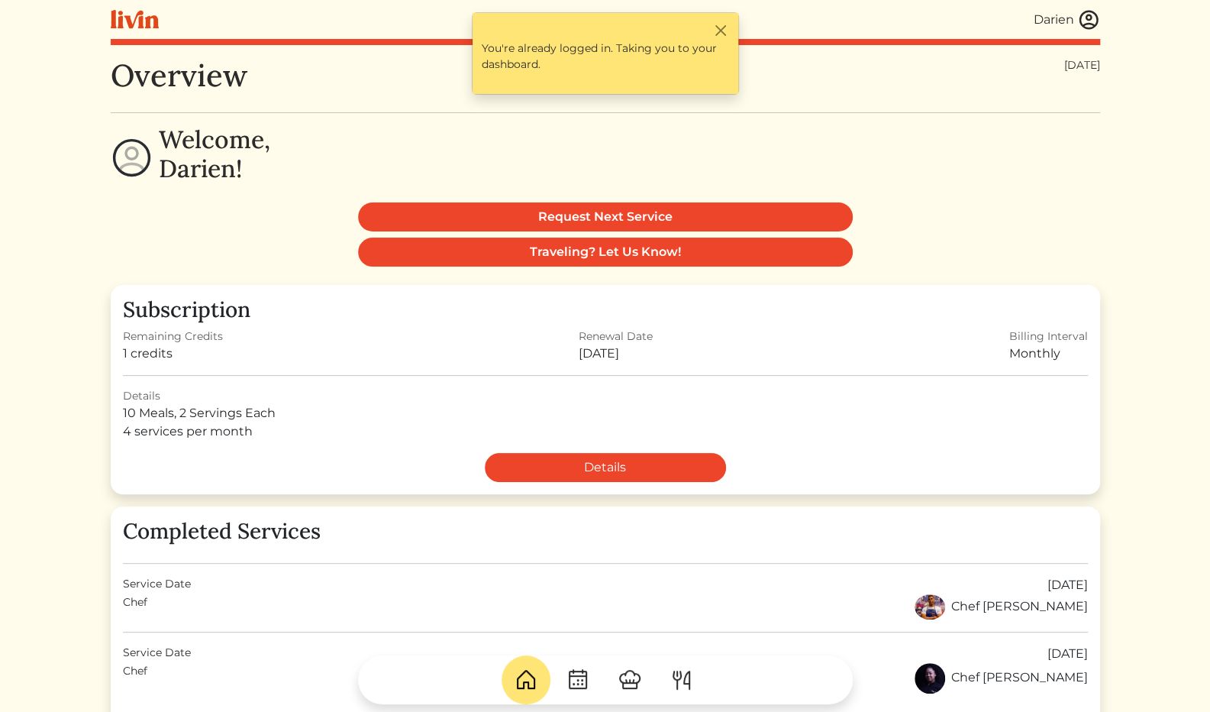
click at [657, 149] on div "Welcome, Darien!" at bounding box center [606, 157] width 990 height 65
click at [720, 30] on button "Close" at bounding box center [721, 30] width 16 height 16
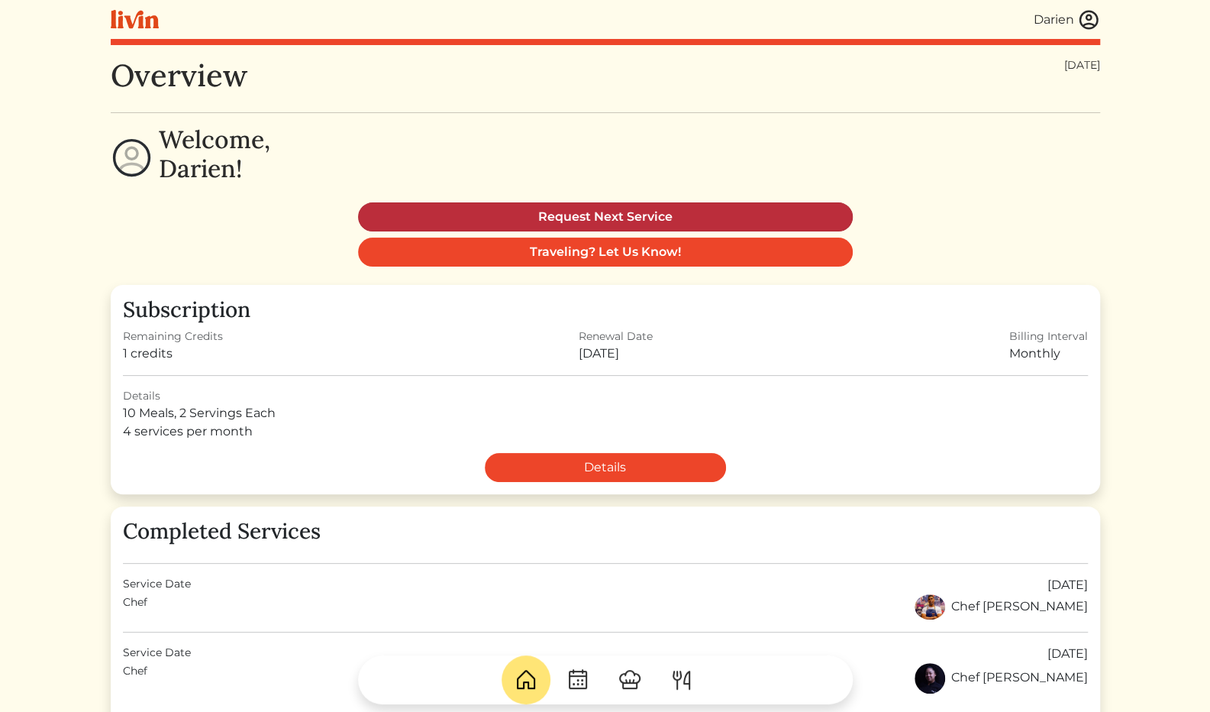
click at [548, 222] on link "Request Next Service" at bounding box center [605, 216] width 495 height 29
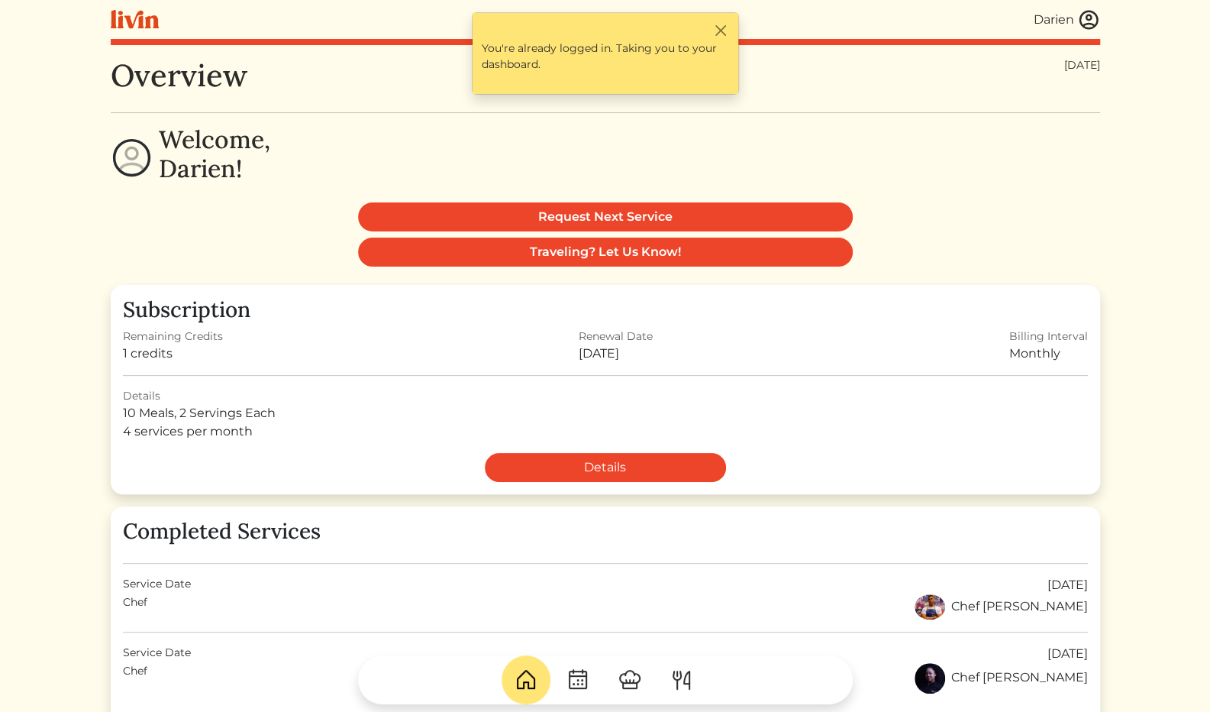
click at [1052, 18] on div "Darien" at bounding box center [1054, 20] width 40 height 18
click at [1081, 18] on img at bounding box center [1089, 19] width 23 height 23
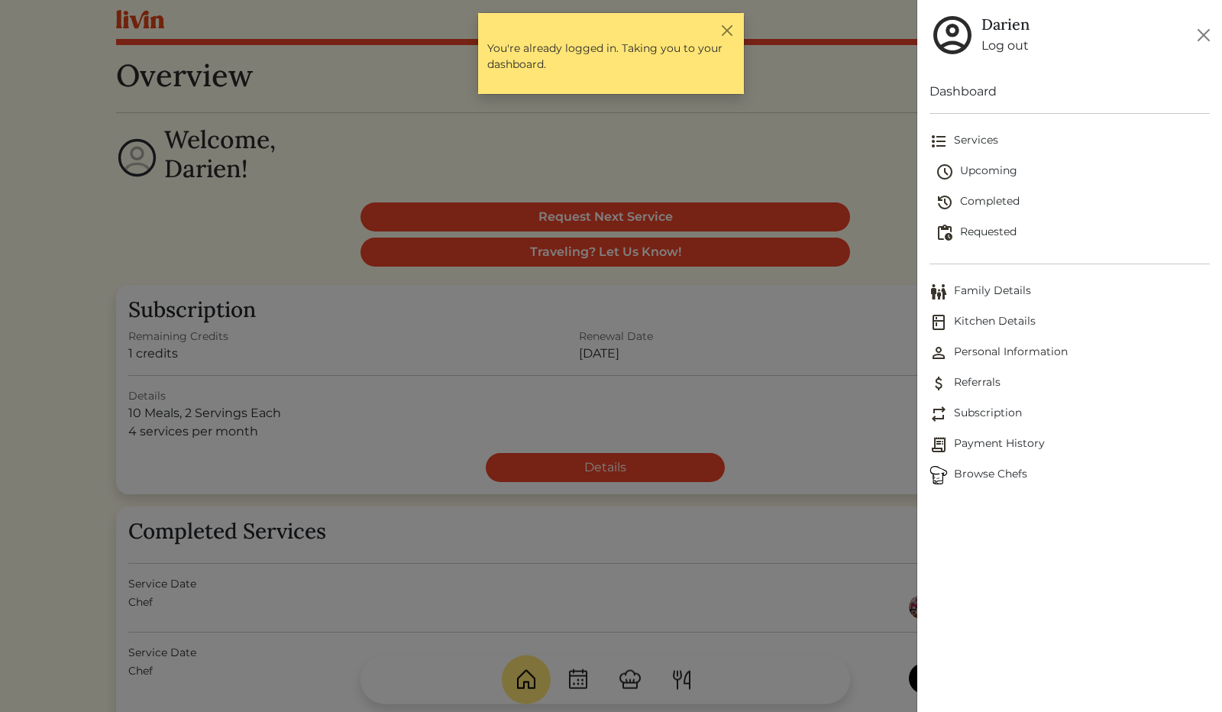
click at [954, 134] on span "Services" at bounding box center [1069, 141] width 280 height 18
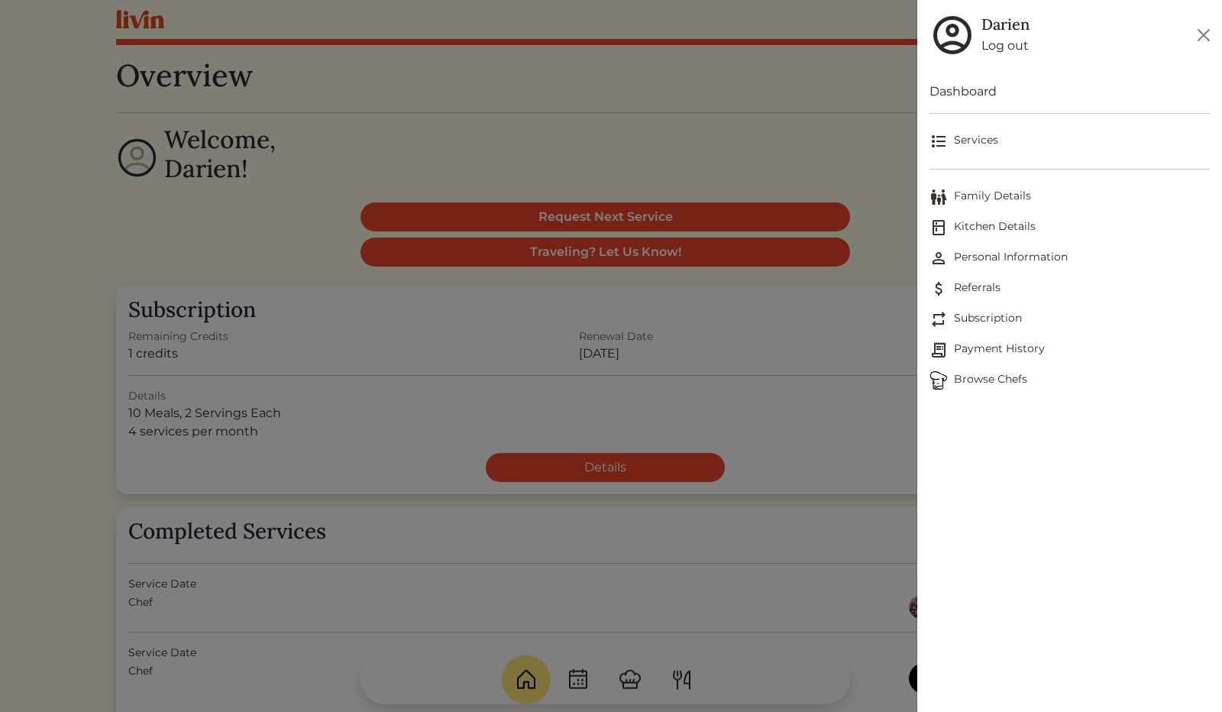
click at [954, 134] on span "Services" at bounding box center [1069, 141] width 280 height 18
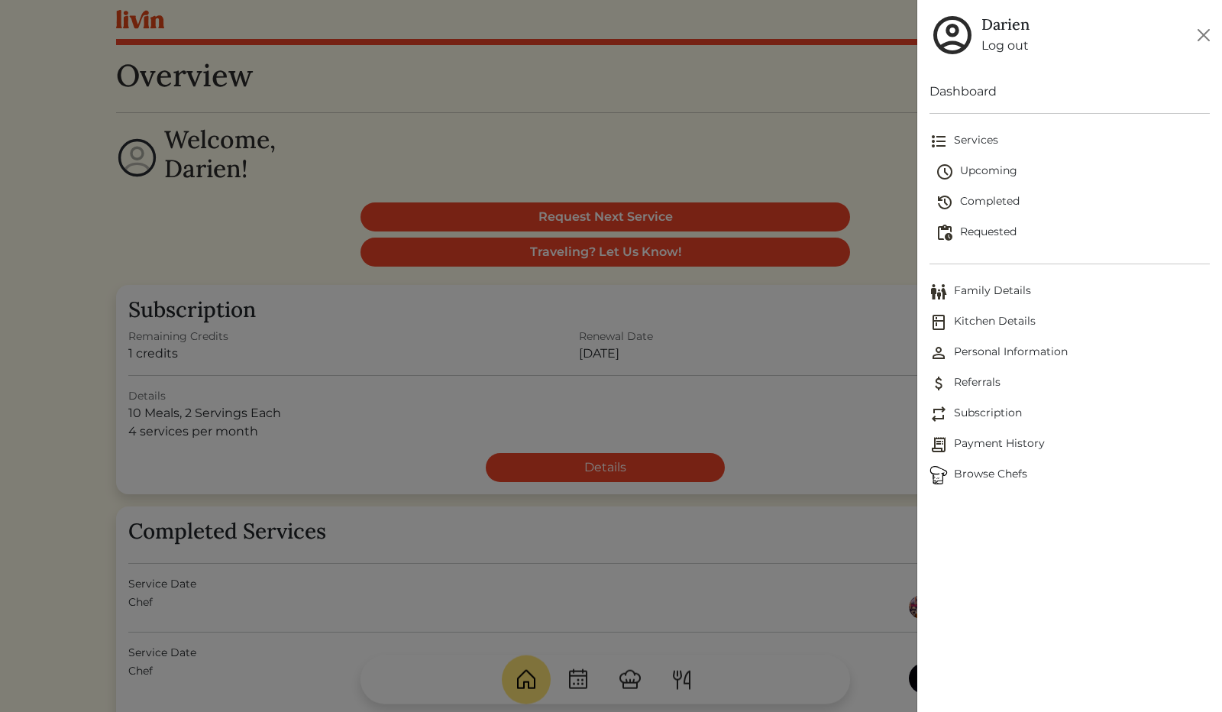
click at [987, 292] on span "Family Details" at bounding box center [1069, 292] width 280 height 18
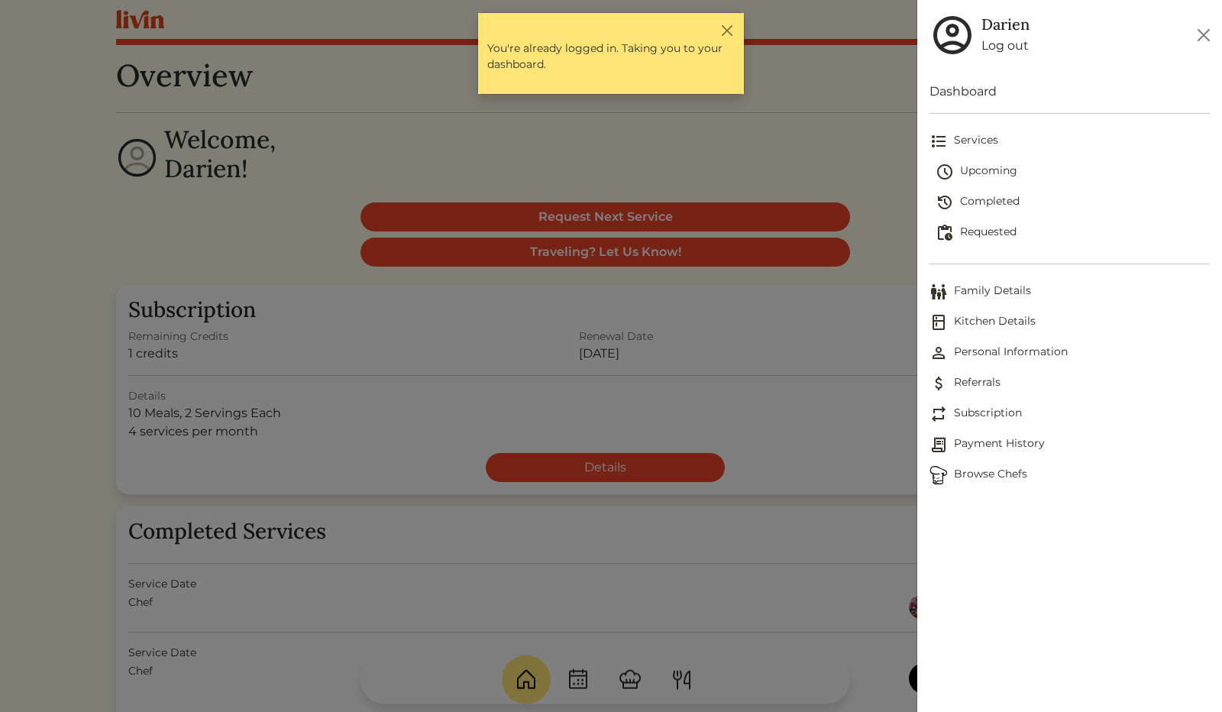
click at [990, 322] on span "Kitchen Details" at bounding box center [1069, 322] width 280 height 18
click at [1031, 357] on span "Personal Information" at bounding box center [1069, 353] width 280 height 18
click at [997, 413] on span "Subscription" at bounding box center [1069, 414] width 280 height 18
click at [967, 418] on span "Subscription" at bounding box center [1069, 414] width 280 height 18
click at [947, 410] on img at bounding box center [938, 414] width 18 height 18
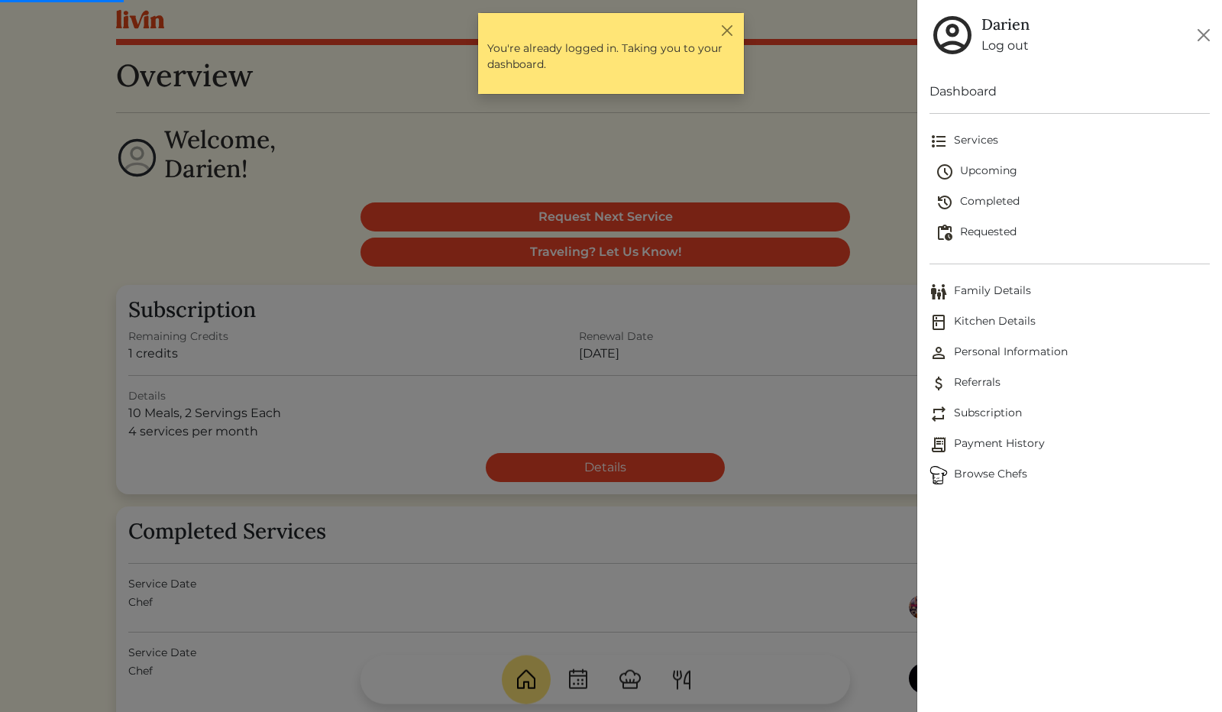
click at [947, 410] on img at bounding box center [938, 414] width 18 height 18
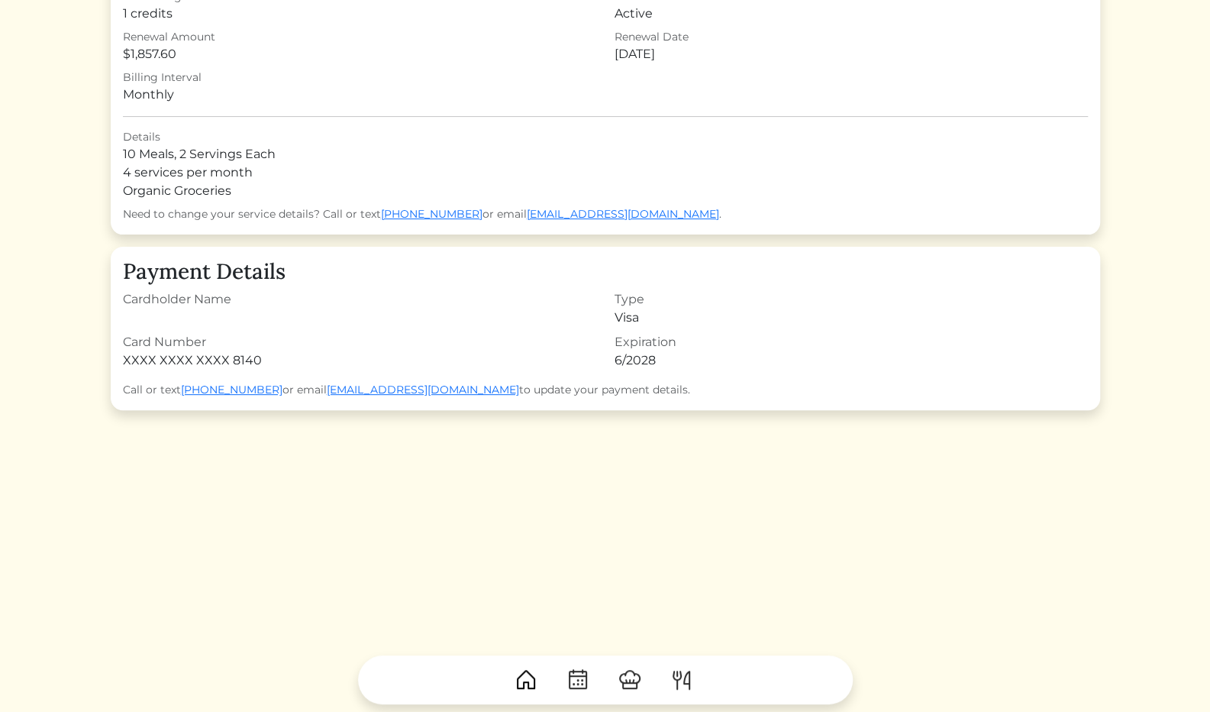
scroll to position [118, 0]
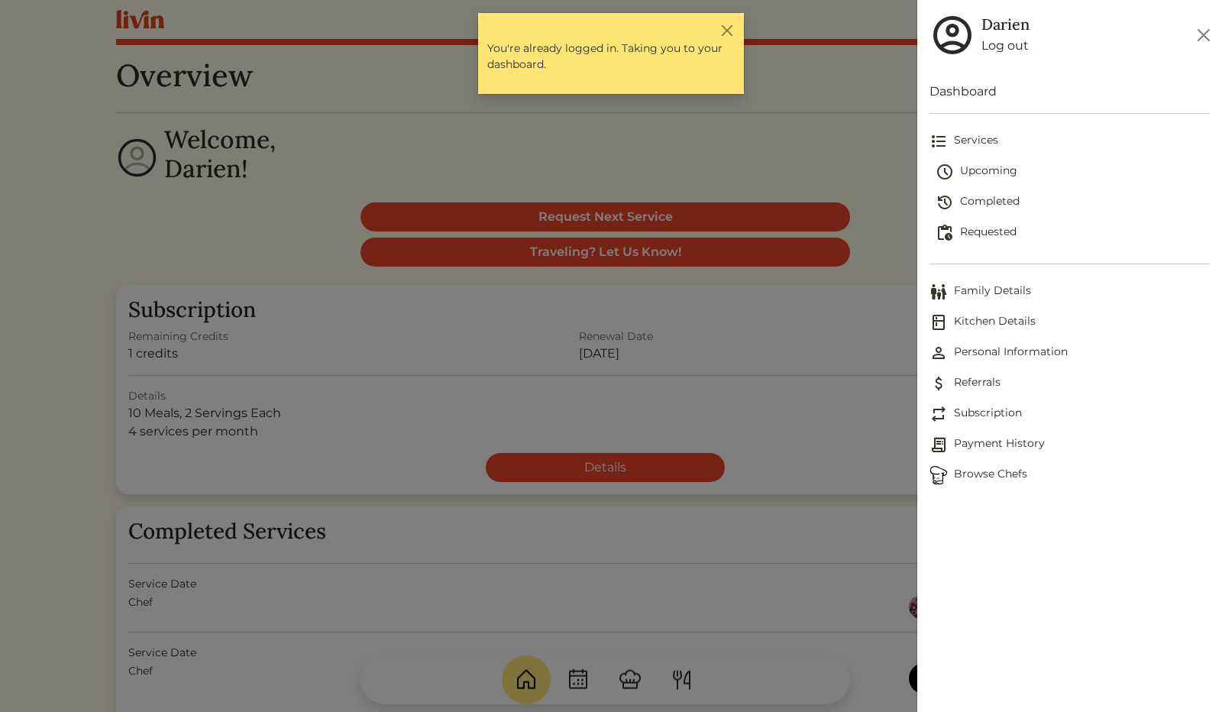
click at [987, 467] on span "Browse Chefs" at bounding box center [1069, 475] width 280 height 18
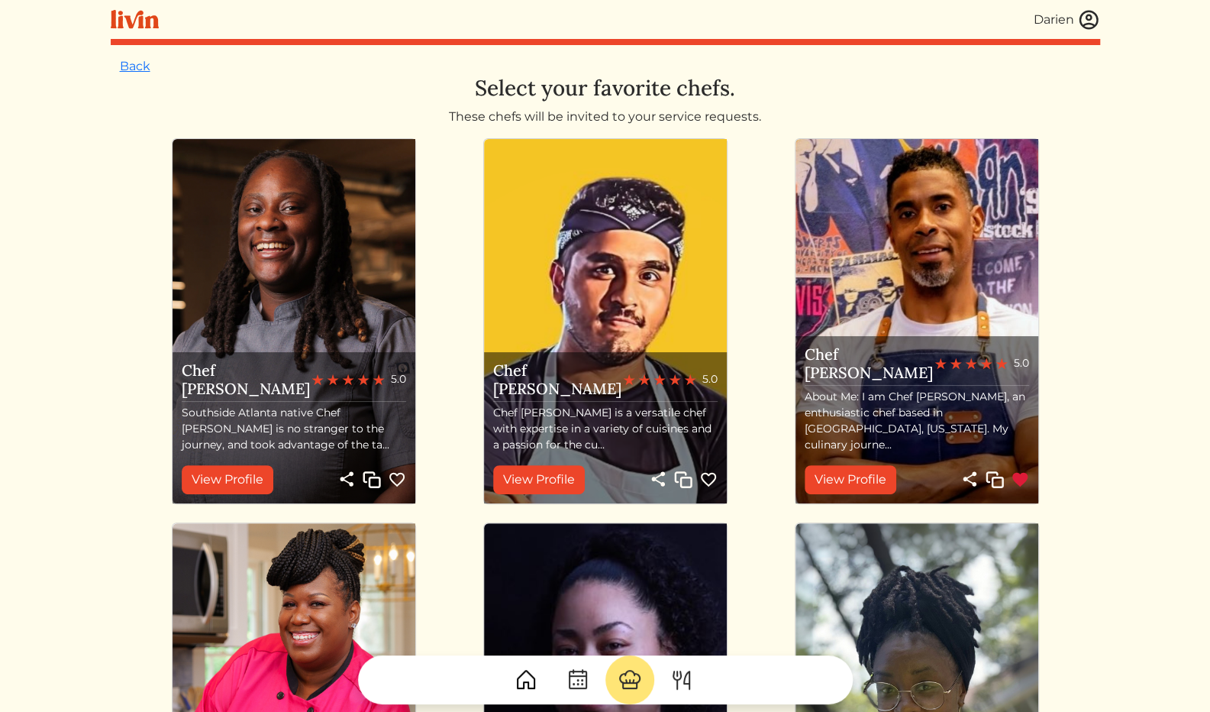
click at [1054, 24] on div "Darien" at bounding box center [1054, 20] width 40 height 18
click at [1078, 21] on img at bounding box center [1089, 19] width 23 height 23
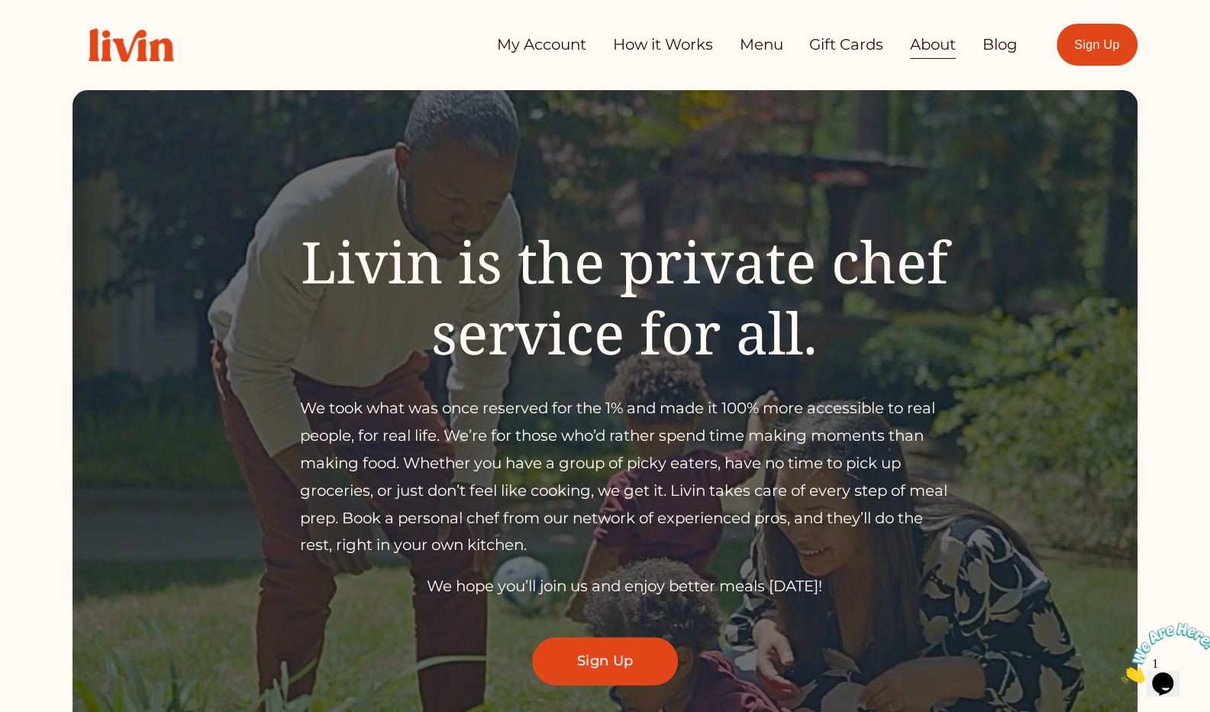
click at [744, 45] on link "Menu" at bounding box center [761, 45] width 44 height 31
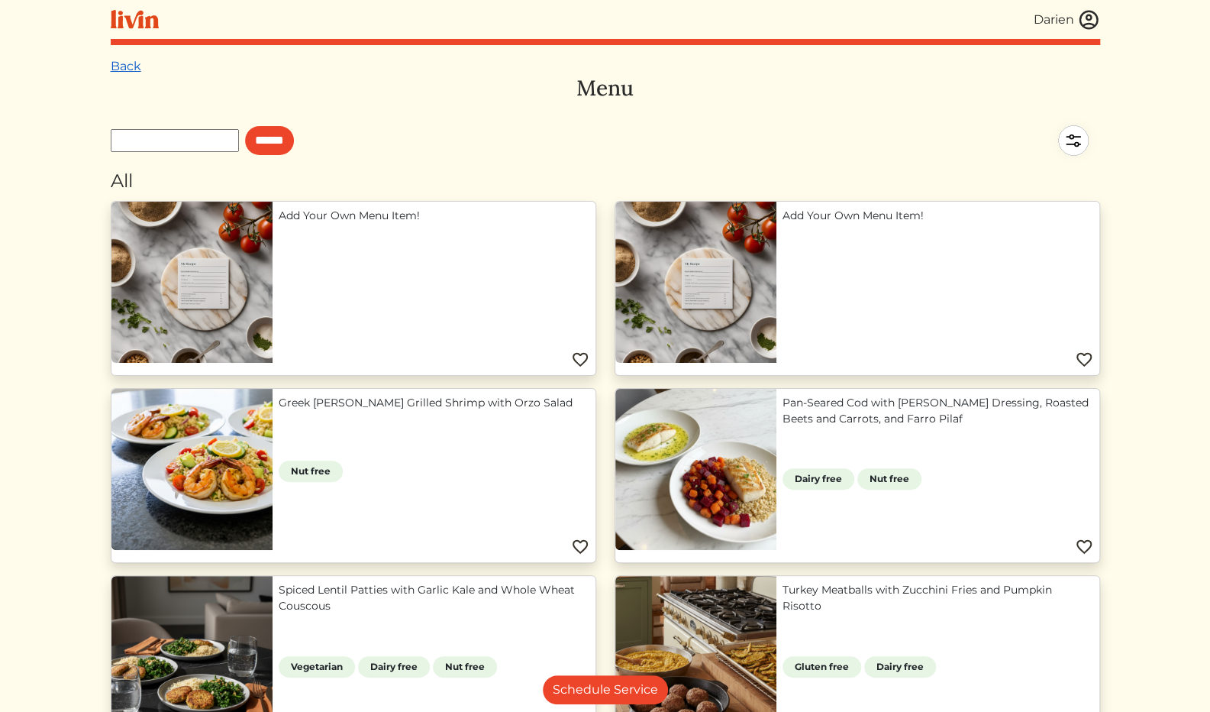
click at [119, 66] on link "Back" at bounding box center [126, 66] width 31 height 15
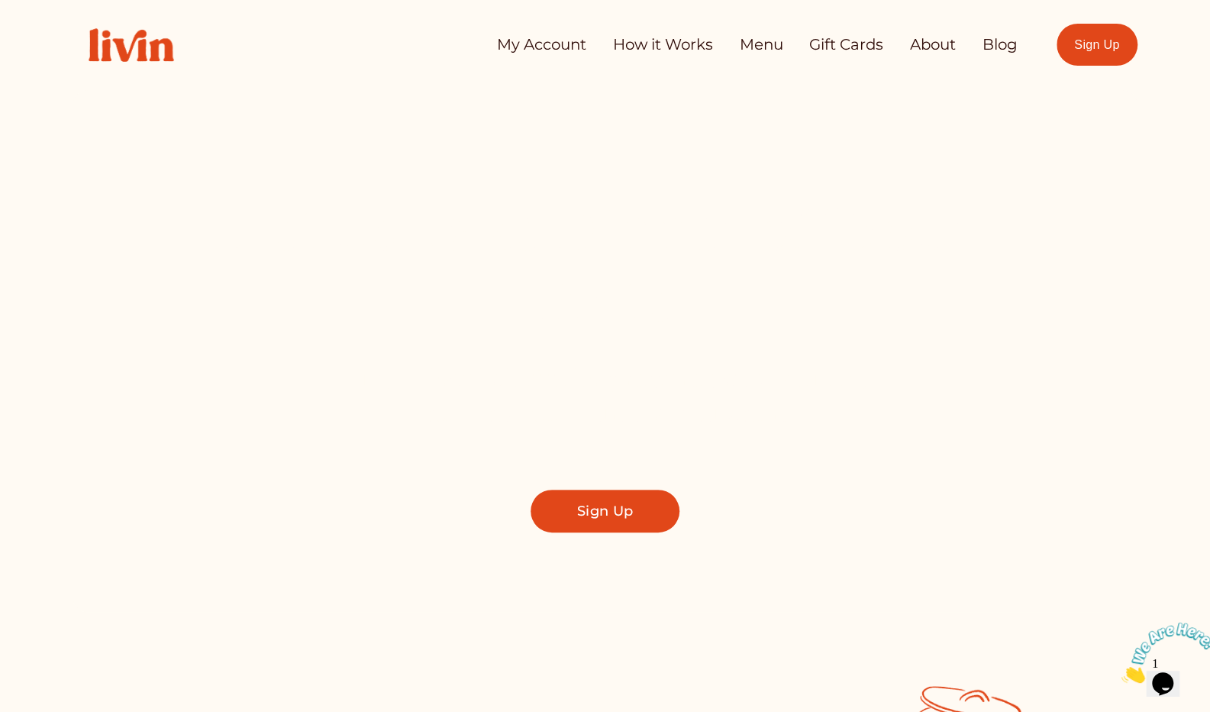
click at [539, 48] on link "My Account" at bounding box center [541, 45] width 89 height 31
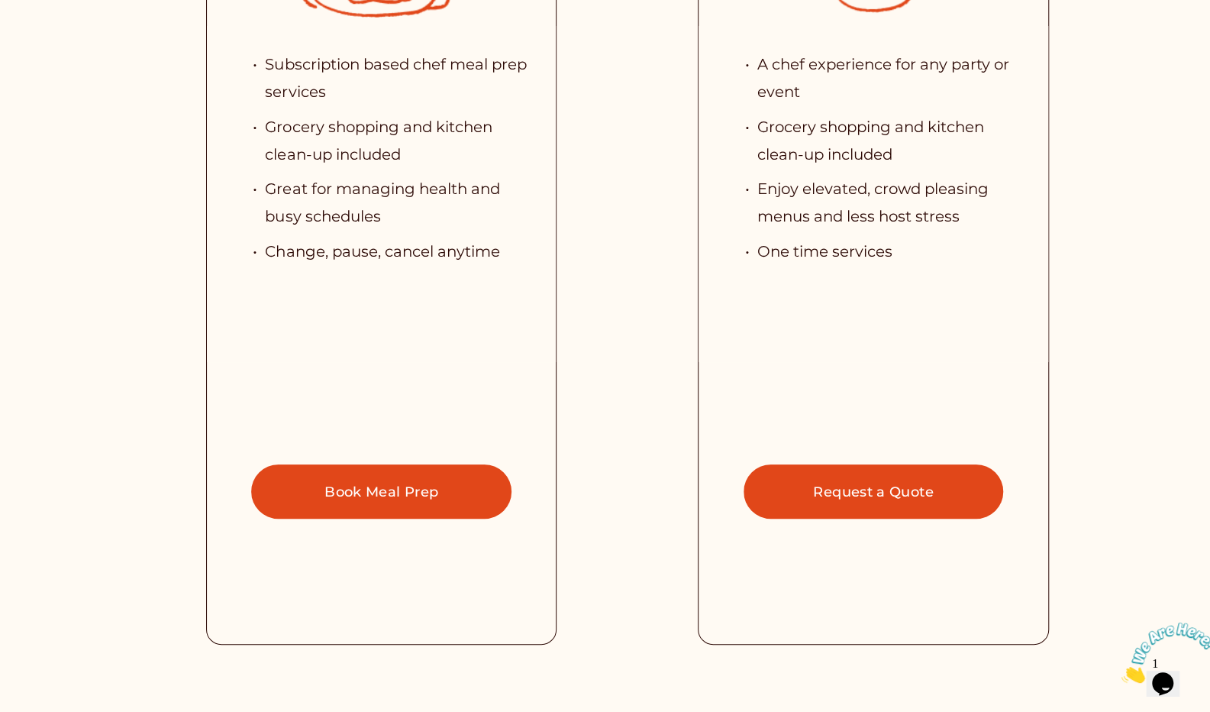
scroll to position [3666, 0]
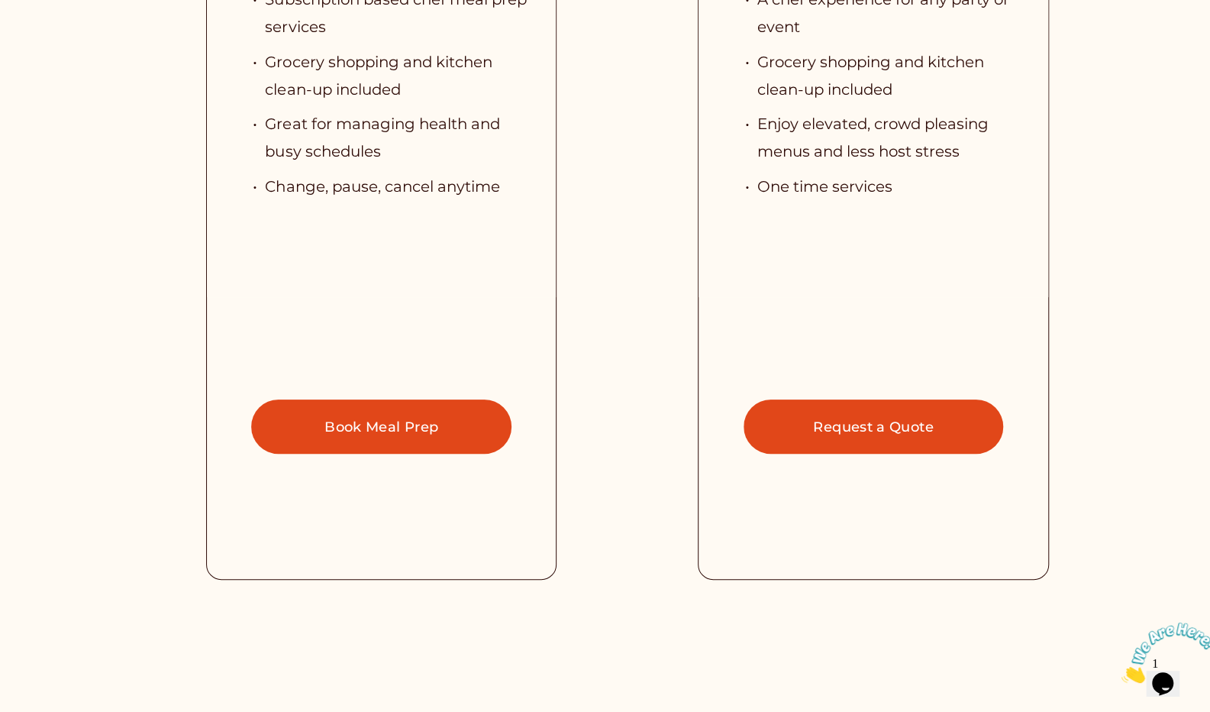
click at [376, 436] on link "Book Meal Prep" at bounding box center [381, 426] width 260 height 54
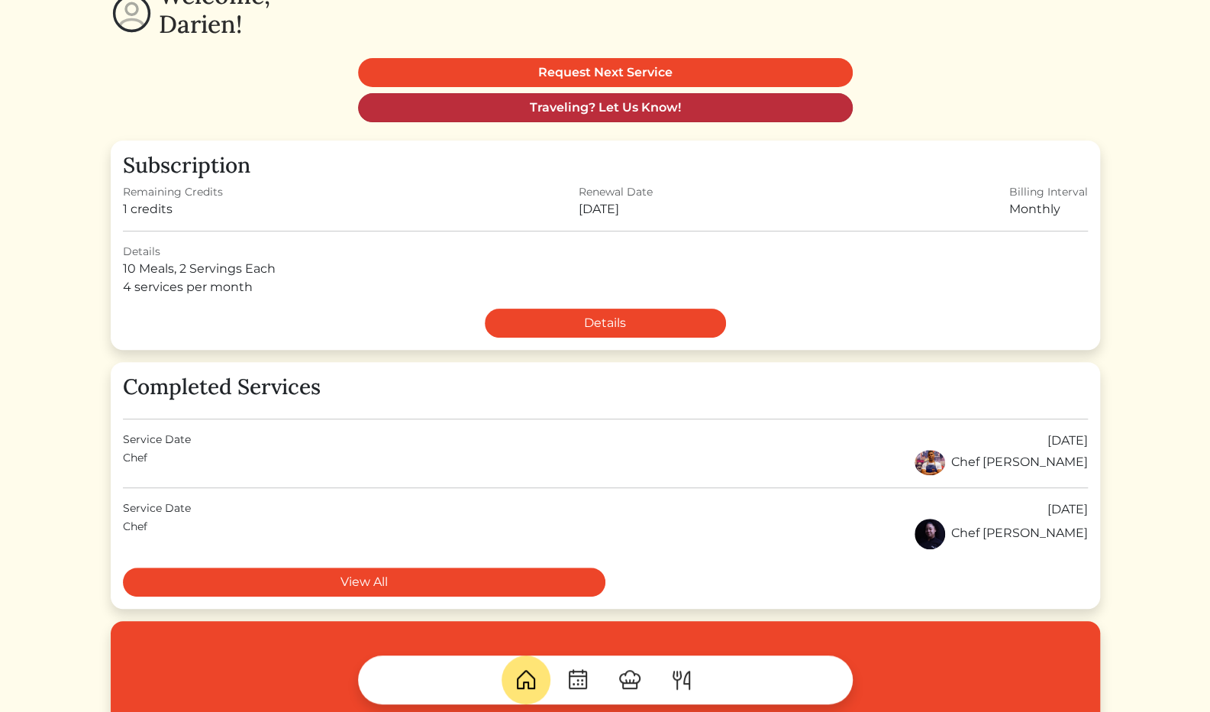
scroll to position [153, 0]
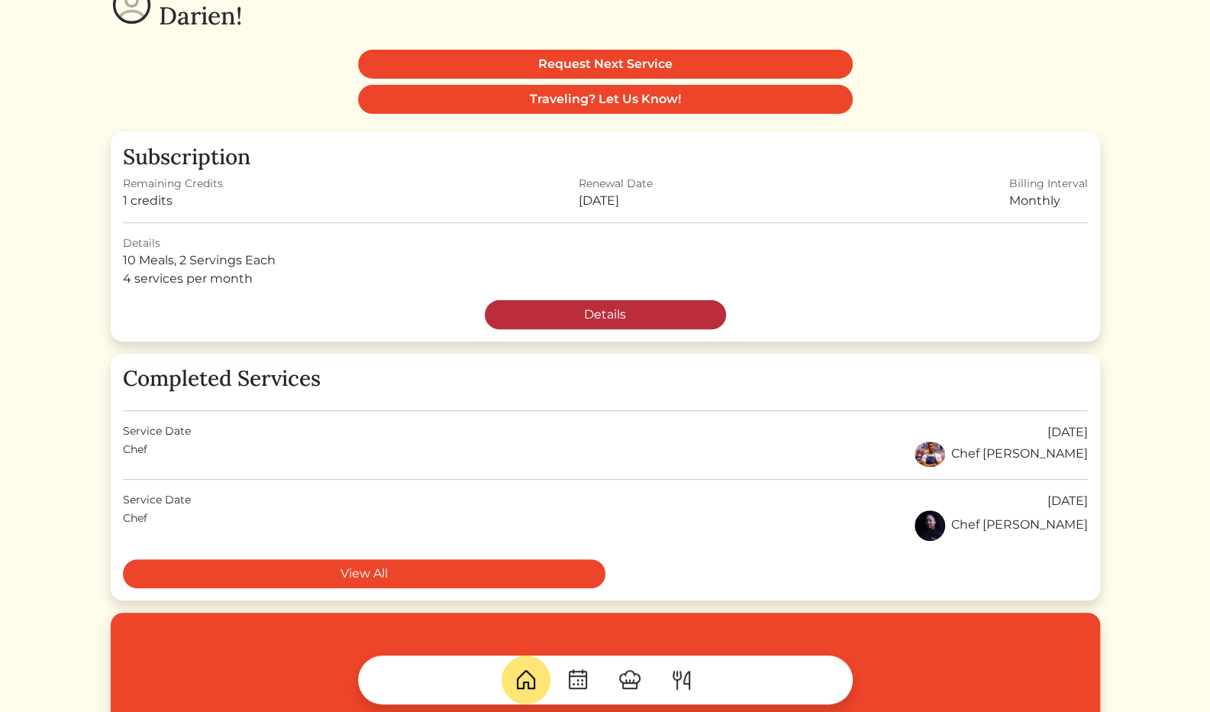
click at [638, 311] on link "Details" at bounding box center [605, 314] width 241 height 29
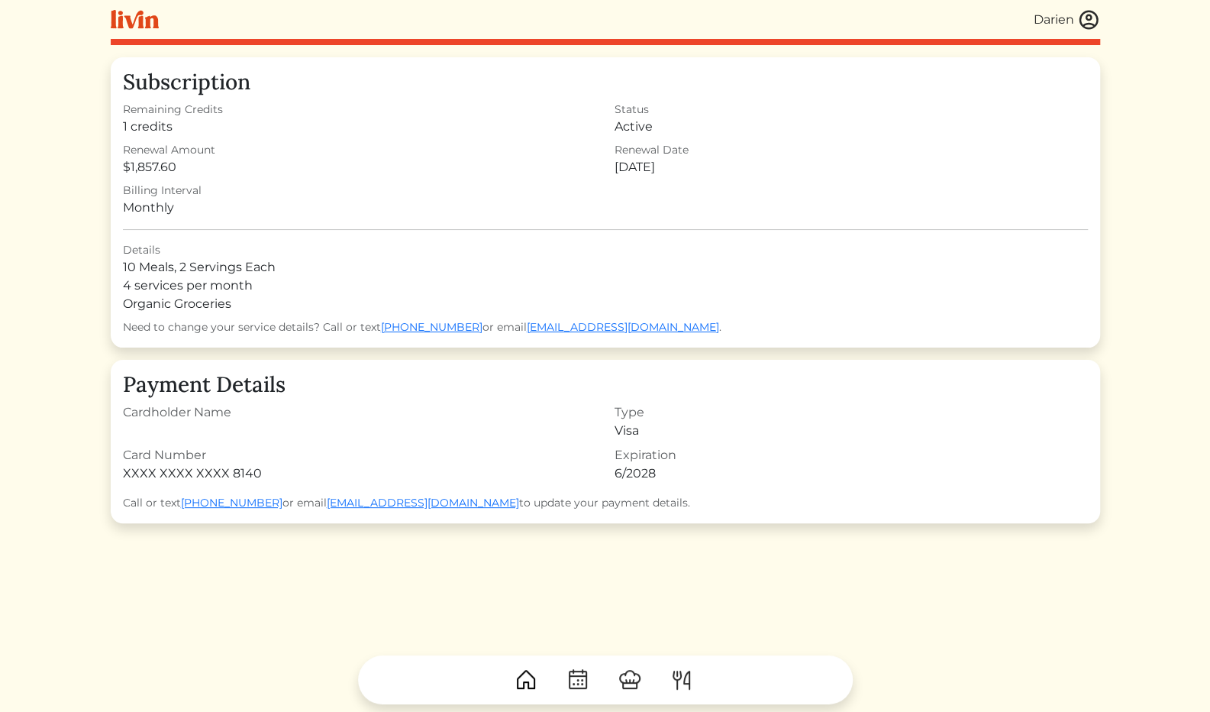
click at [690, 685] on img at bounding box center [682, 679] width 24 height 24
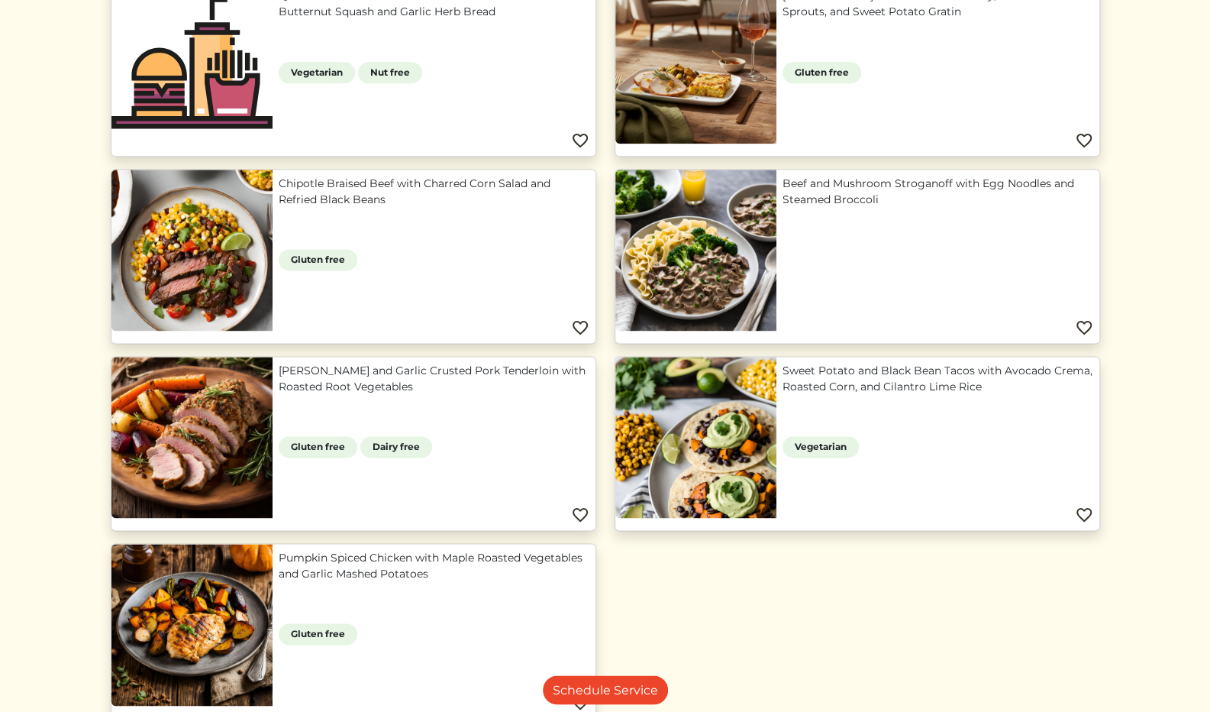
scroll to position [1359, 0]
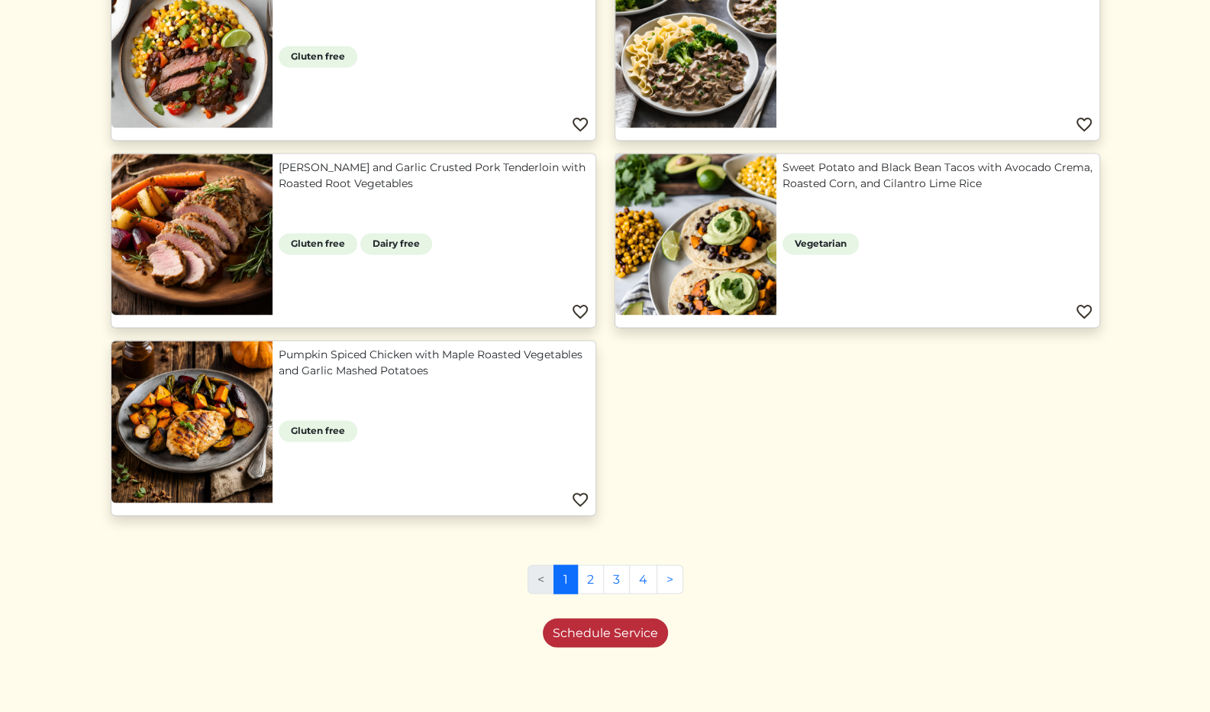
click at [565, 624] on link "Schedule Service" at bounding box center [605, 632] width 125 height 29
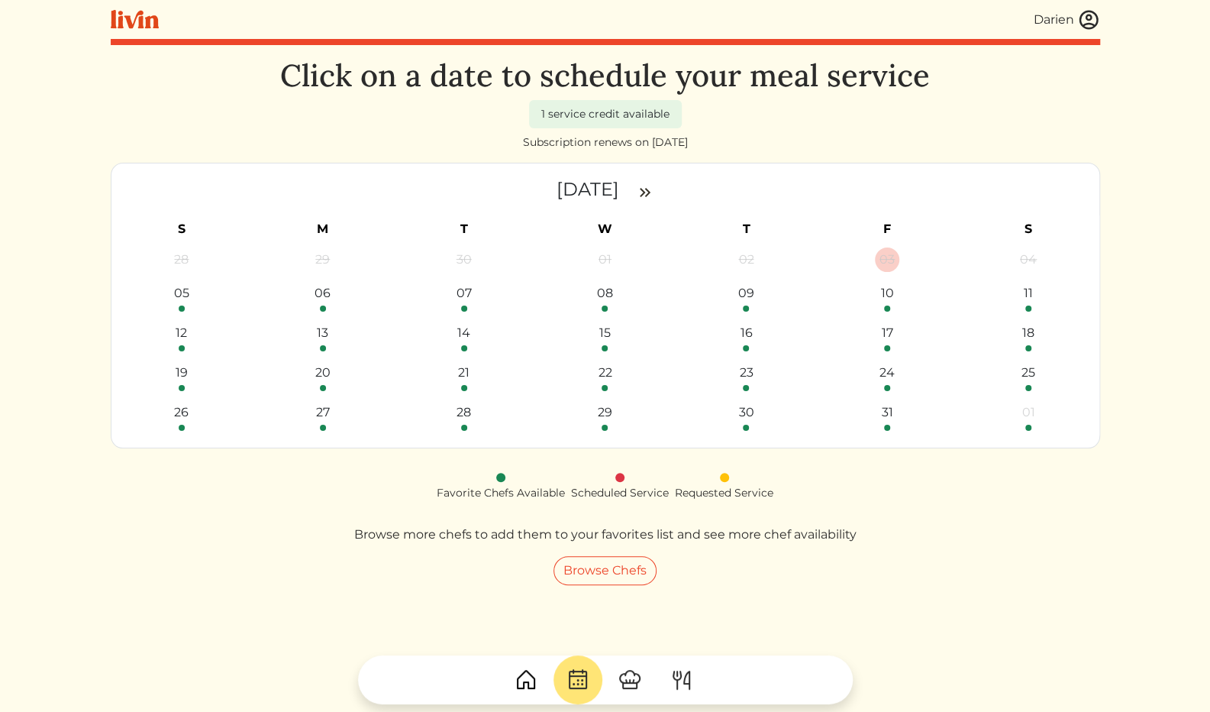
click at [1091, 11] on img at bounding box center [1089, 19] width 23 height 23
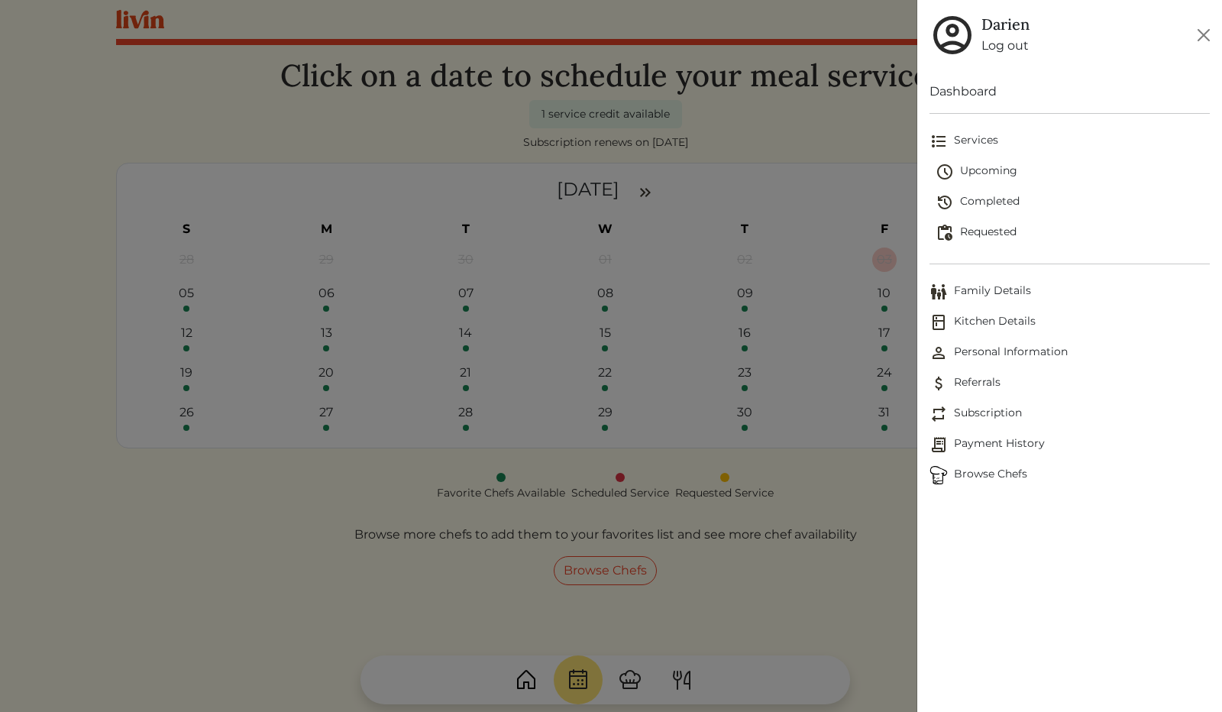
click at [973, 229] on span "Requested" at bounding box center [1073, 233] width 274 height 18
click at [956, 140] on span "Services" at bounding box center [1069, 141] width 280 height 18
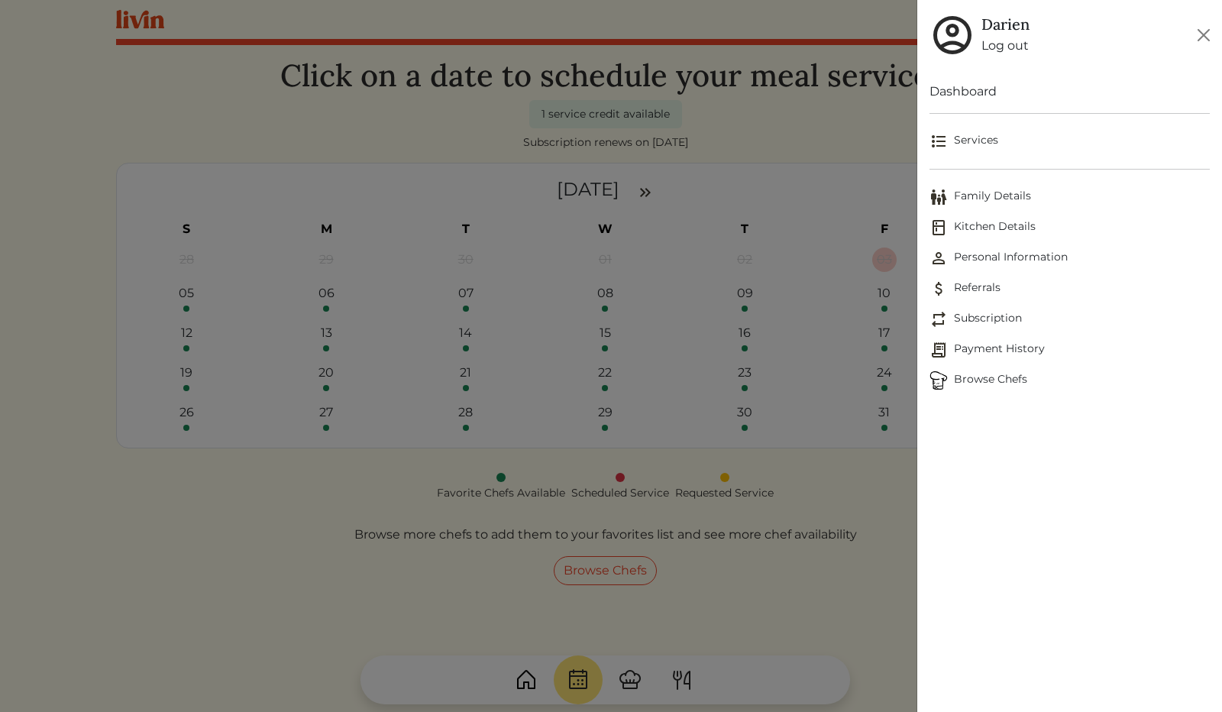
click at [956, 140] on span "Services" at bounding box center [1069, 141] width 280 height 18
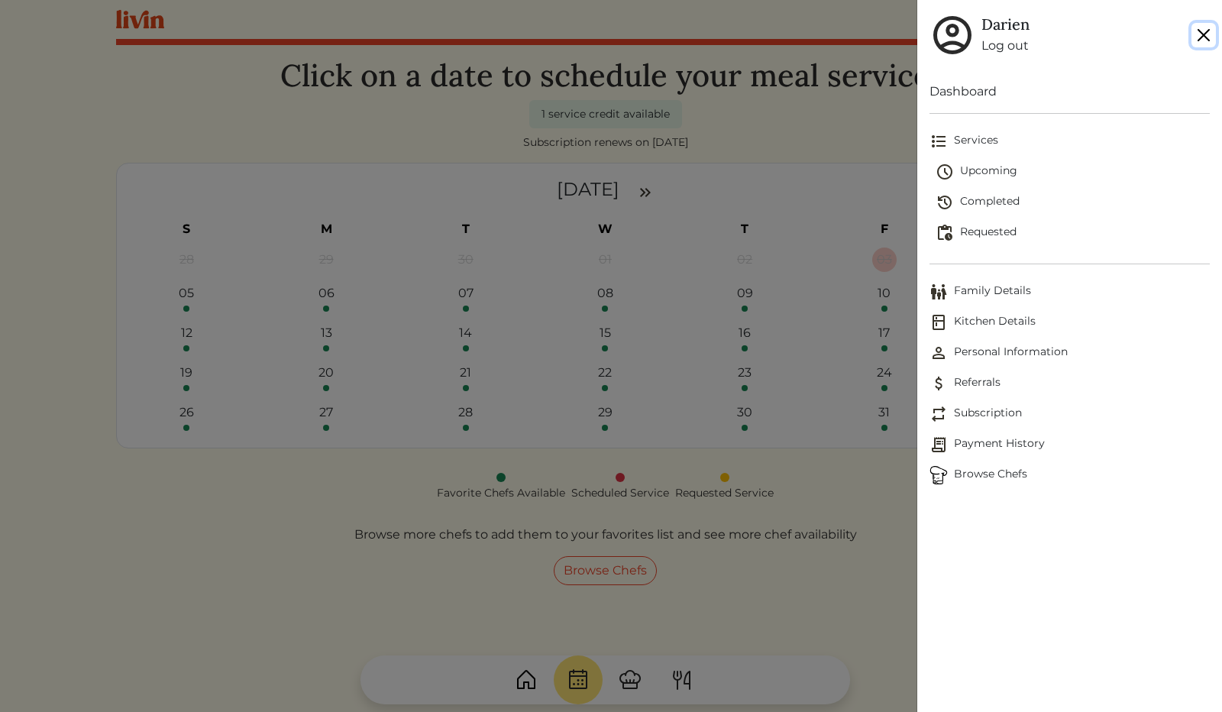
click at [1204, 31] on button "Close" at bounding box center [1203, 35] width 24 height 24
click at [1201, 33] on button "Close" at bounding box center [1203, 35] width 24 height 24
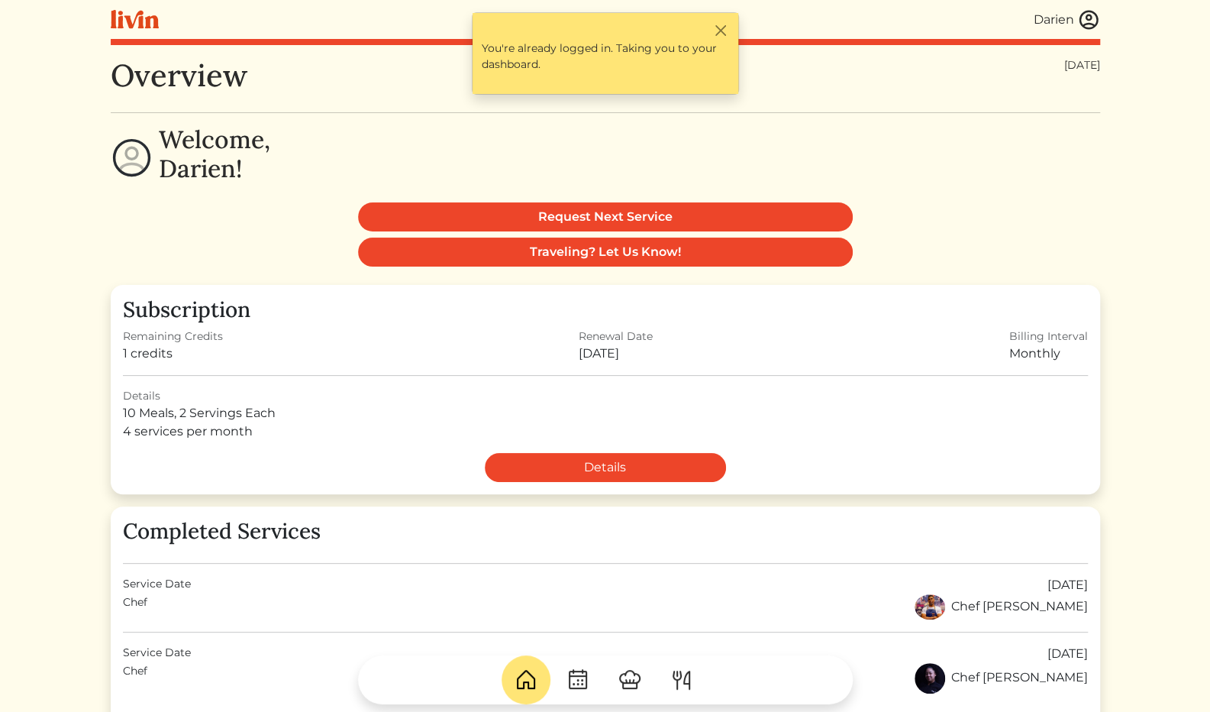
click at [303, 211] on div "Request Next Service" at bounding box center [606, 216] width 990 height 29
click at [199, 428] on div "4 services per month" at bounding box center [605, 431] width 965 height 18
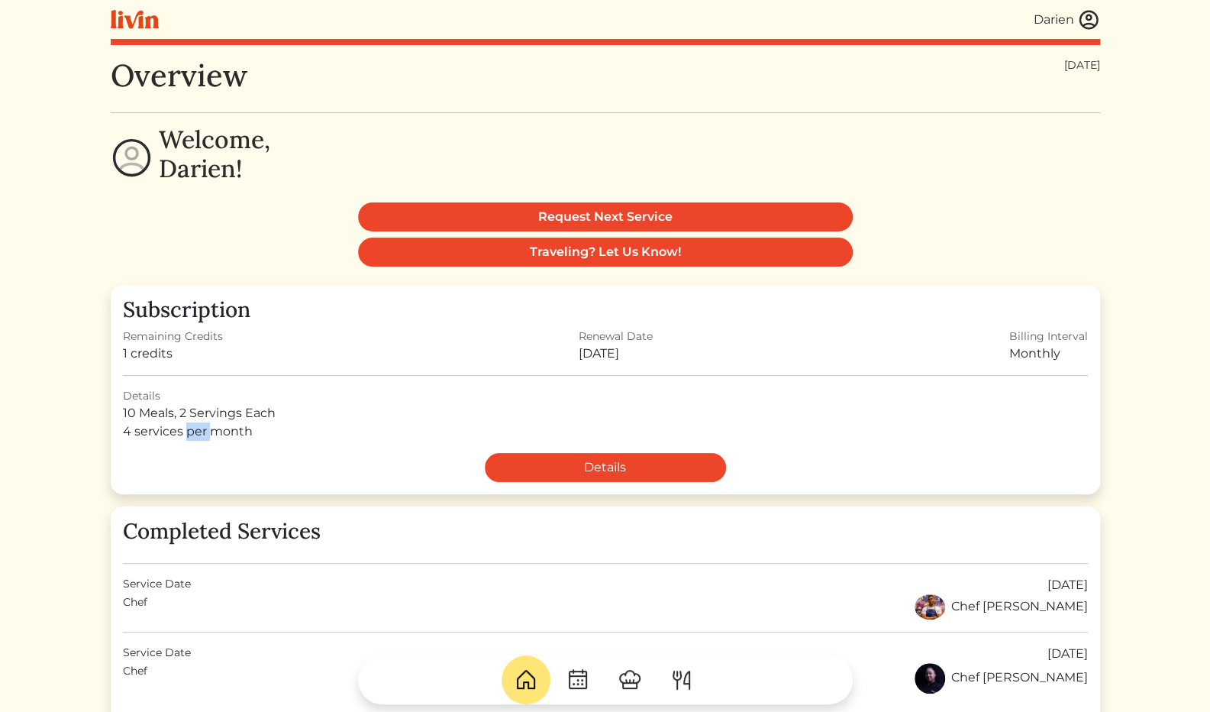
click at [199, 428] on div "4 services per month" at bounding box center [605, 431] width 965 height 18
click at [228, 415] on div "10 Meals, 2 Servings Each" at bounding box center [605, 413] width 965 height 18
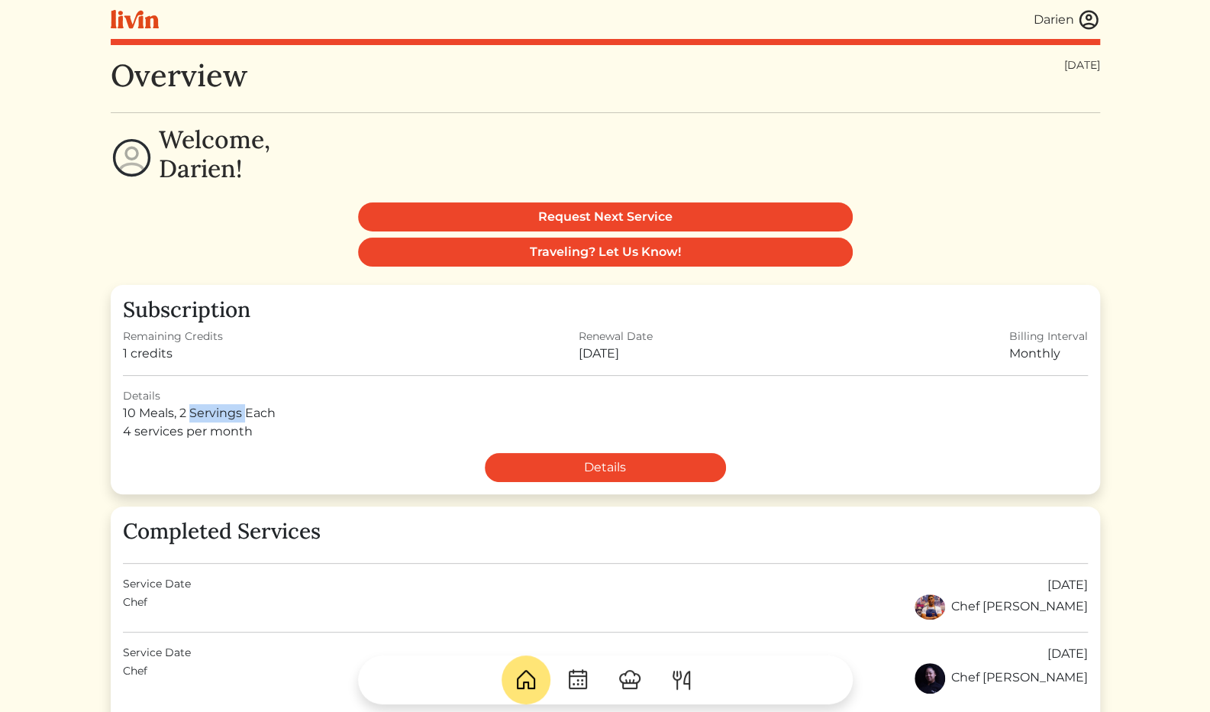
click at [228, 415] on div "10 Meals, 2 Servings Each" at bounding box center [605, 413] width 965 height 18
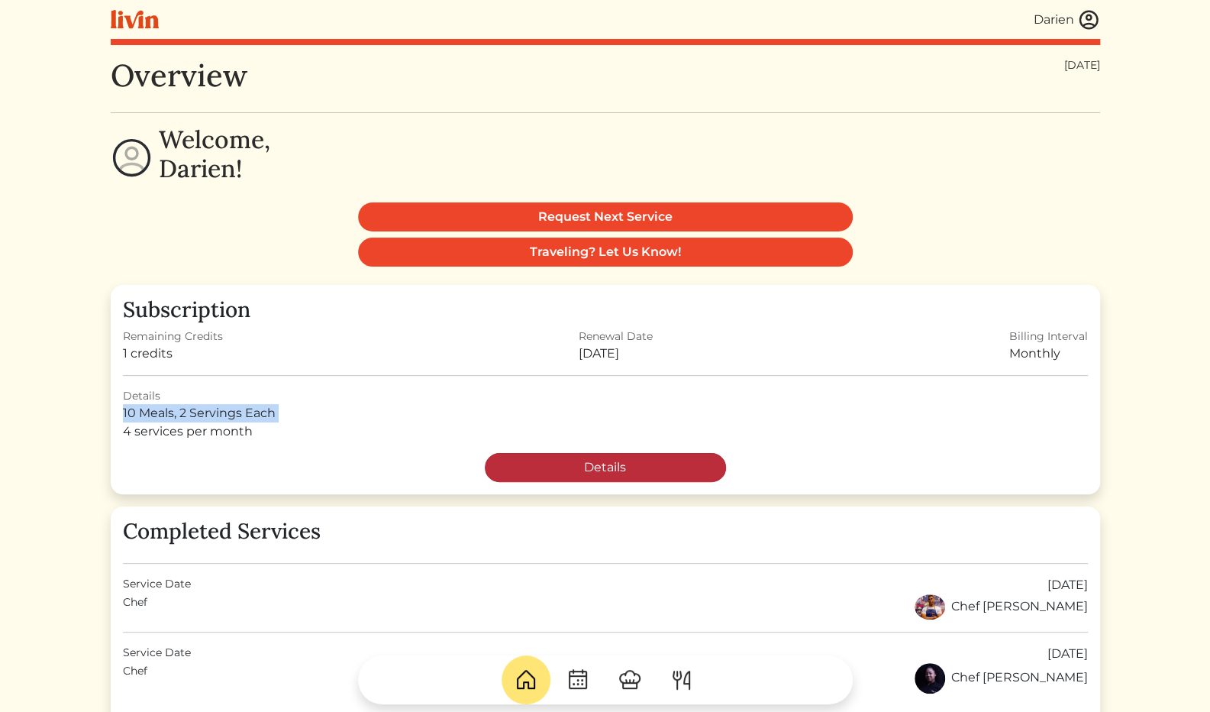
click at [541, 474] on link "Details" at bounding box center [605, 467] width 241 height 29
click at [554, 467] on link "Details" at bounding box center [605, 467] width 241 height 29
click at [554, 466] on link "Details" at bounding box center [605, 467] width 241 height 29
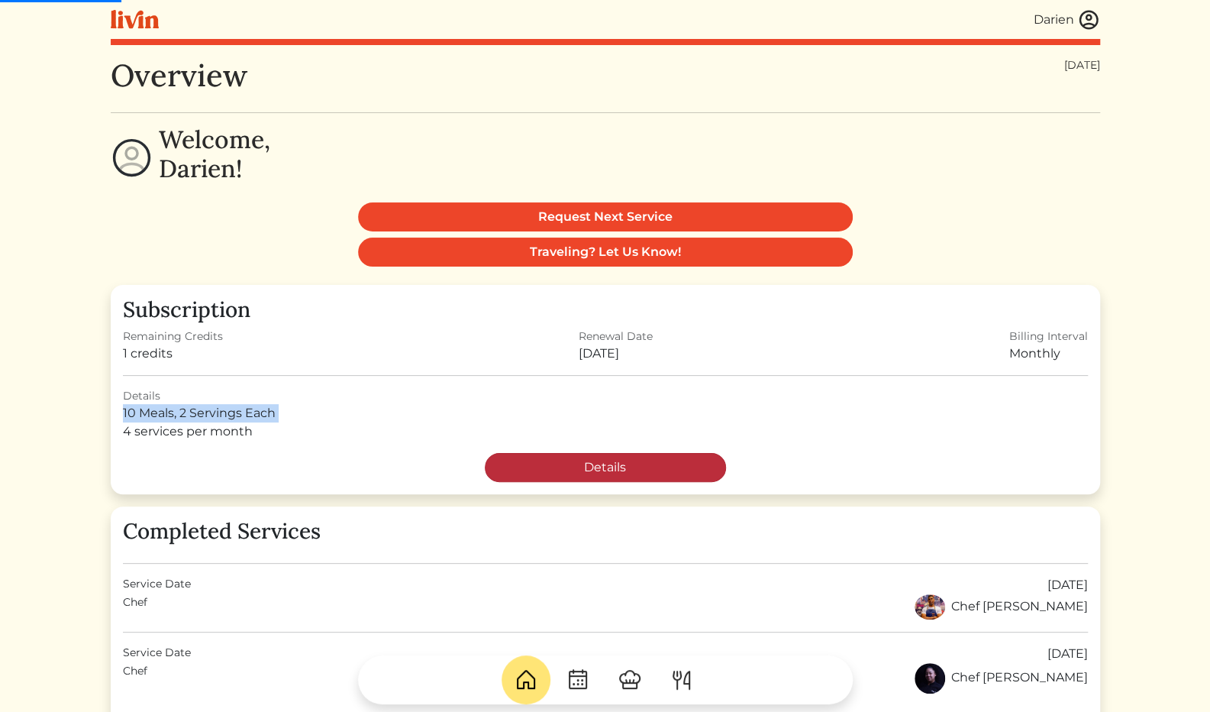
click at [554, 466] on link "Details" at bounding box center [605, 467] width 241 height 29
